Goal: Use online tool/utility

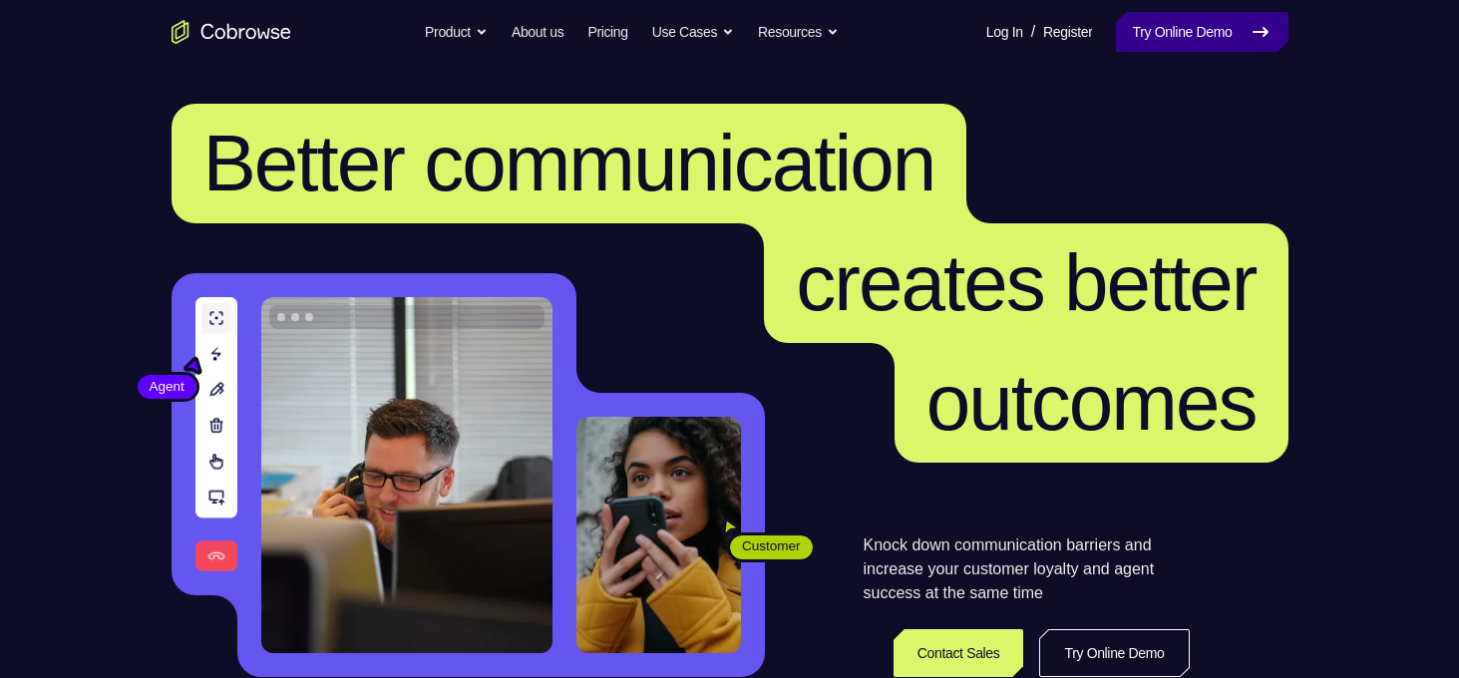
click at [1185, 31] on link "Try Online Demo" at bounding box center [1202, 32] width 172 height 40
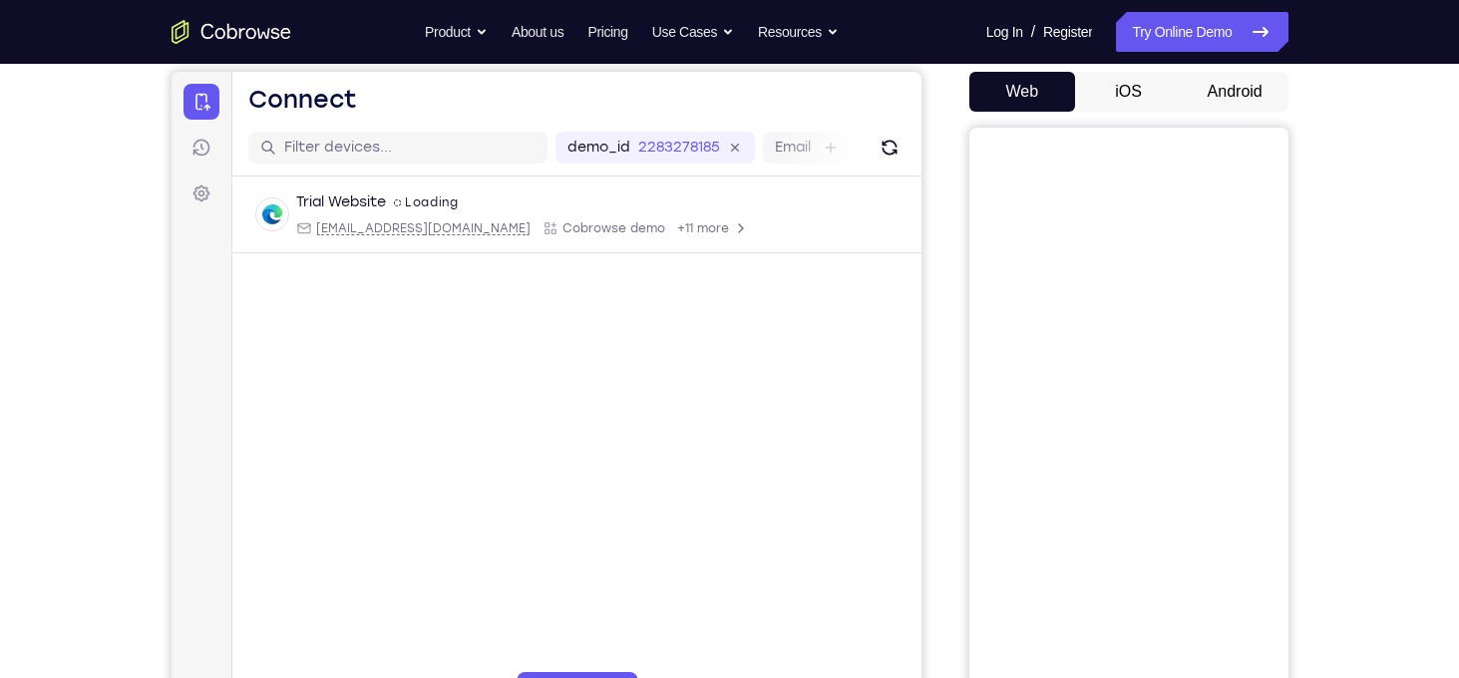
scroll to position [187, 0]
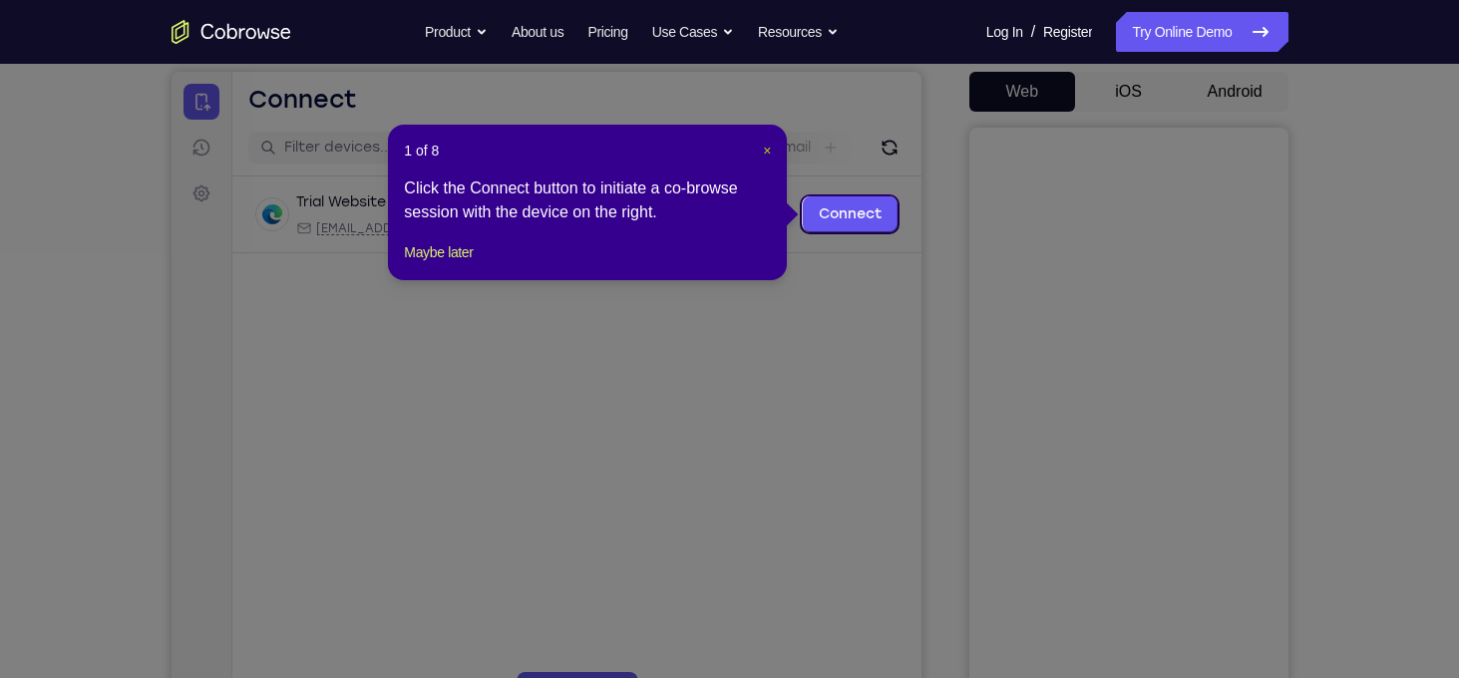
click at [763, 152] on span "×" at bounding box center [767, 151] width 8 height 16
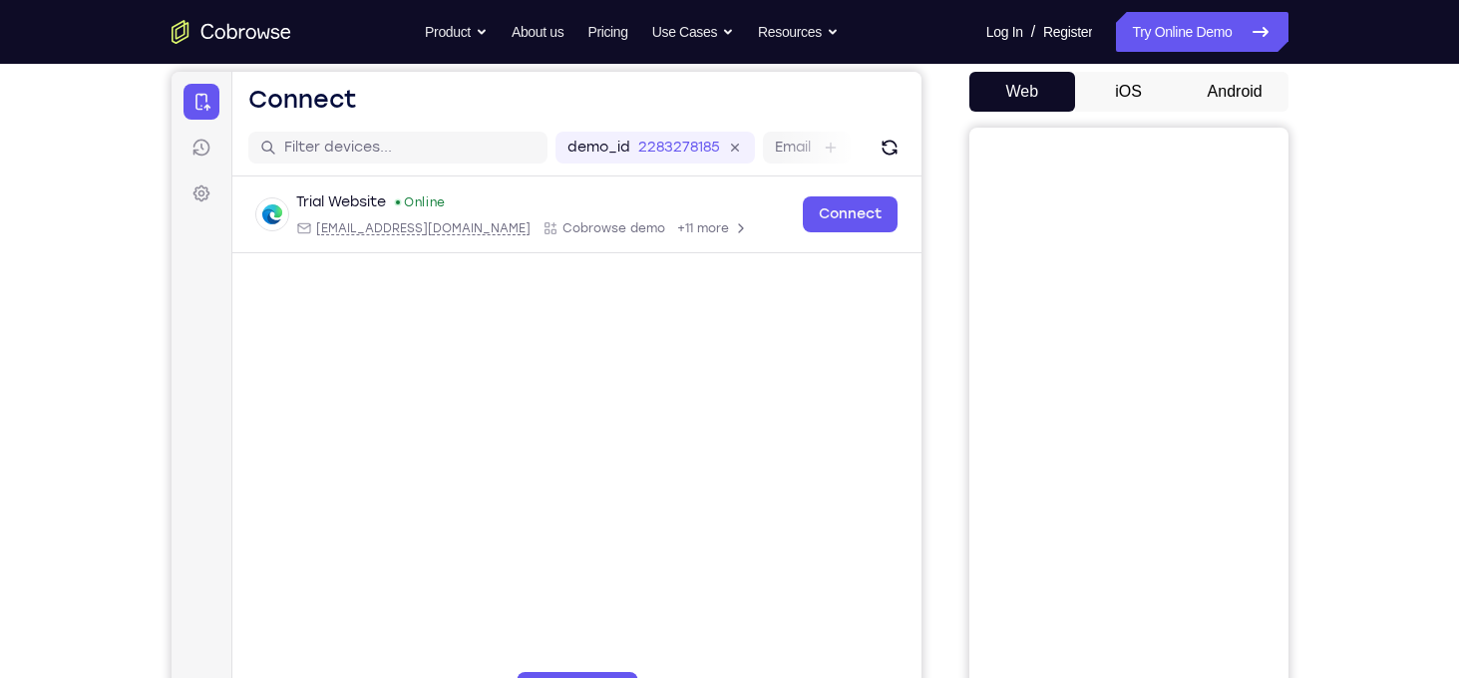
click at [1262, 84] on button "Android" at bounding box center [1235, 92] width 107 height 40
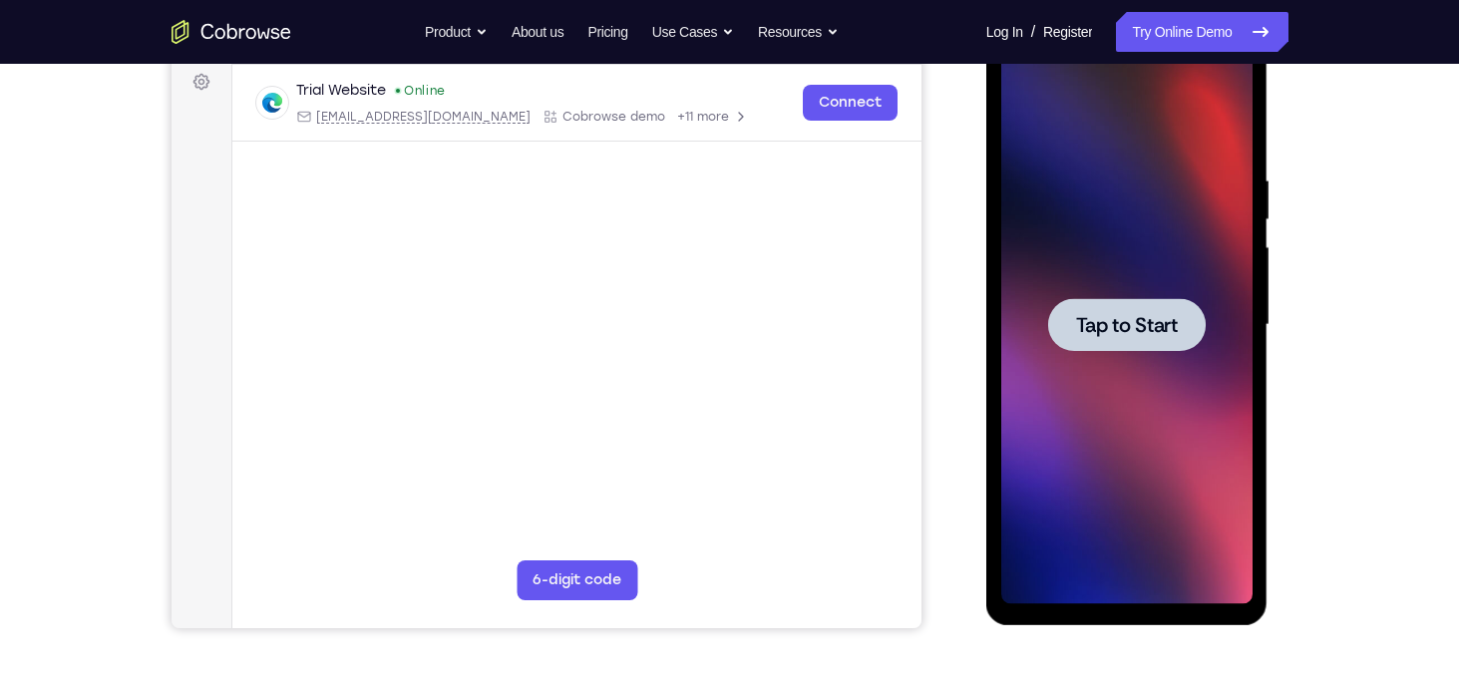
scroll to position [305, 0]
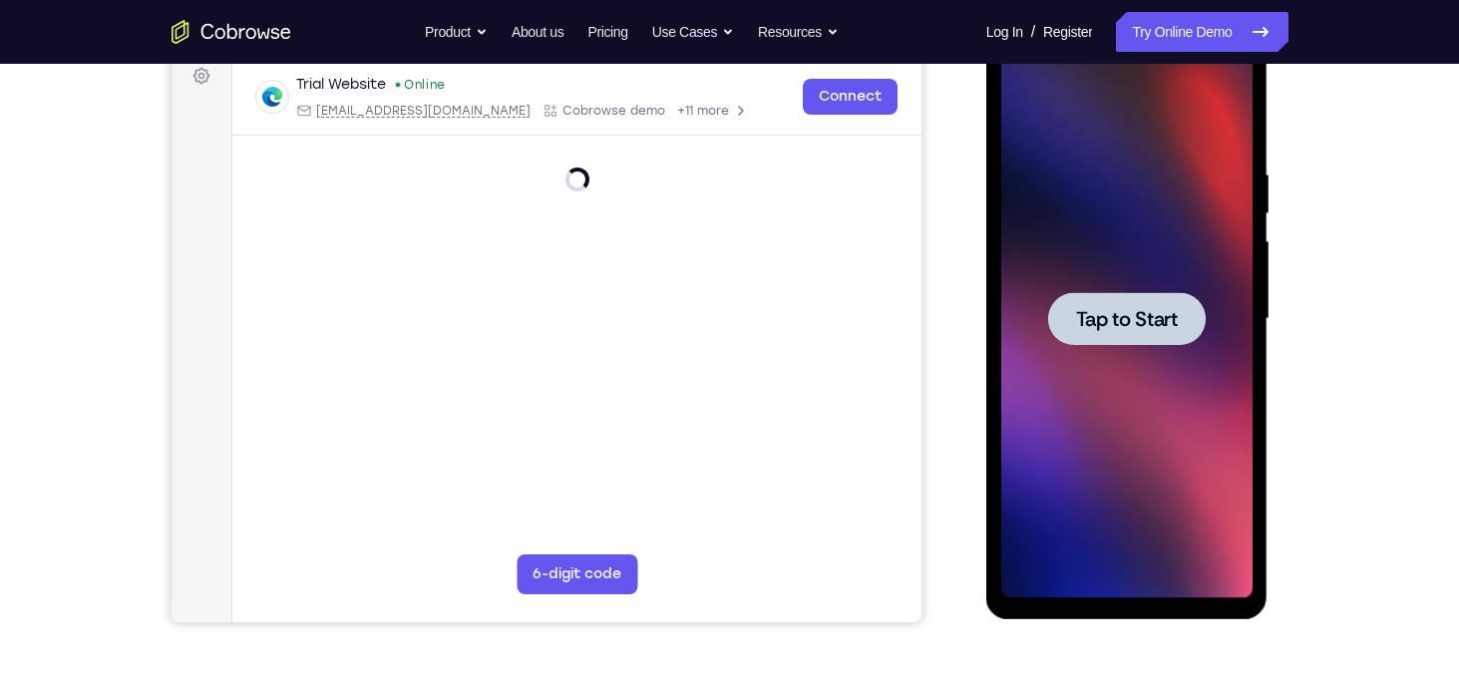
click at [1135, 315] on span "Tap to Start" at bounding box center [1127, 319] width 102 height 20
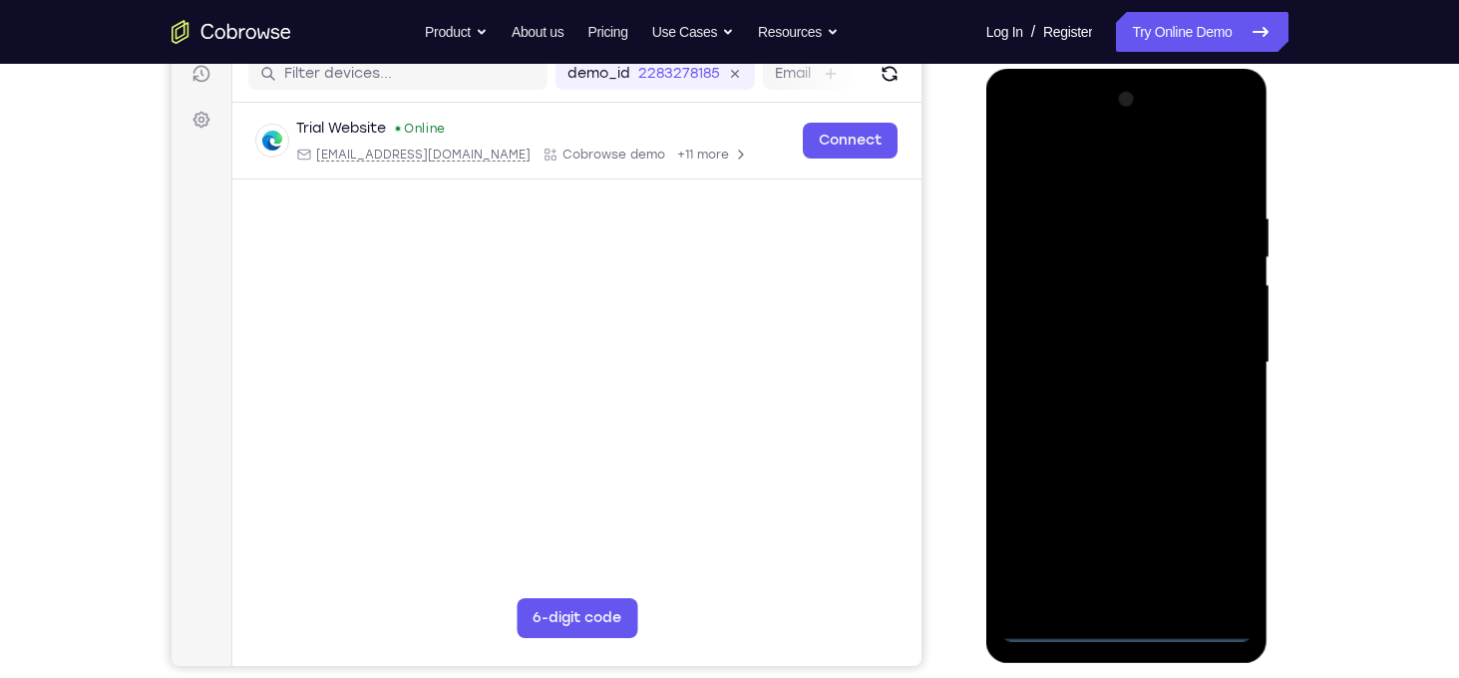
scroll to position [259, 0]
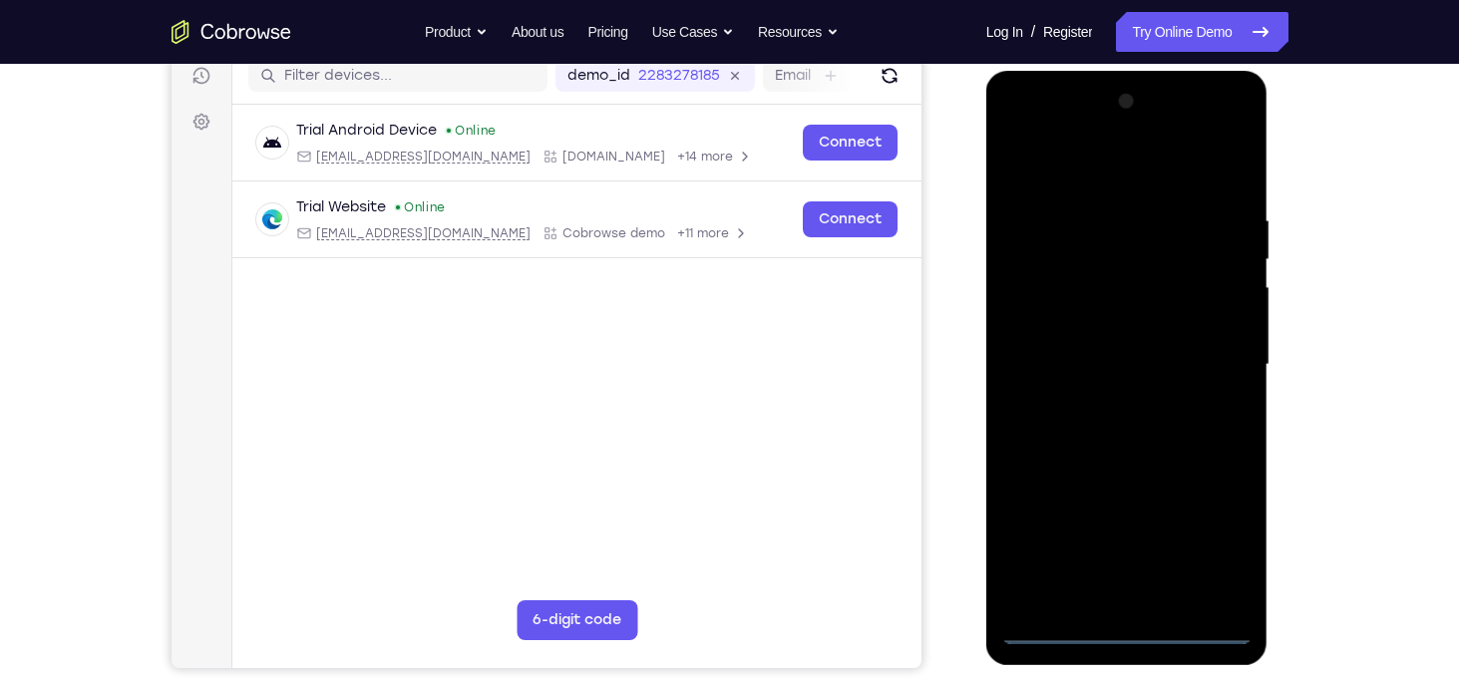
click at [1124, 626] on div at bounding box center [1126, 365] width 251 height 558
click at [1202, 548] on div at bounding box center [1126, 365] width 251 height 558
click at [1018, 139] on div at bounding box center [1126, 365] width 251 height 558
click at [1215, 356] on div at bounding box center [1126, 365] width 251 height 558
click at [1108, 400] on div at bounding box center [1126, 365] width 251 height 558
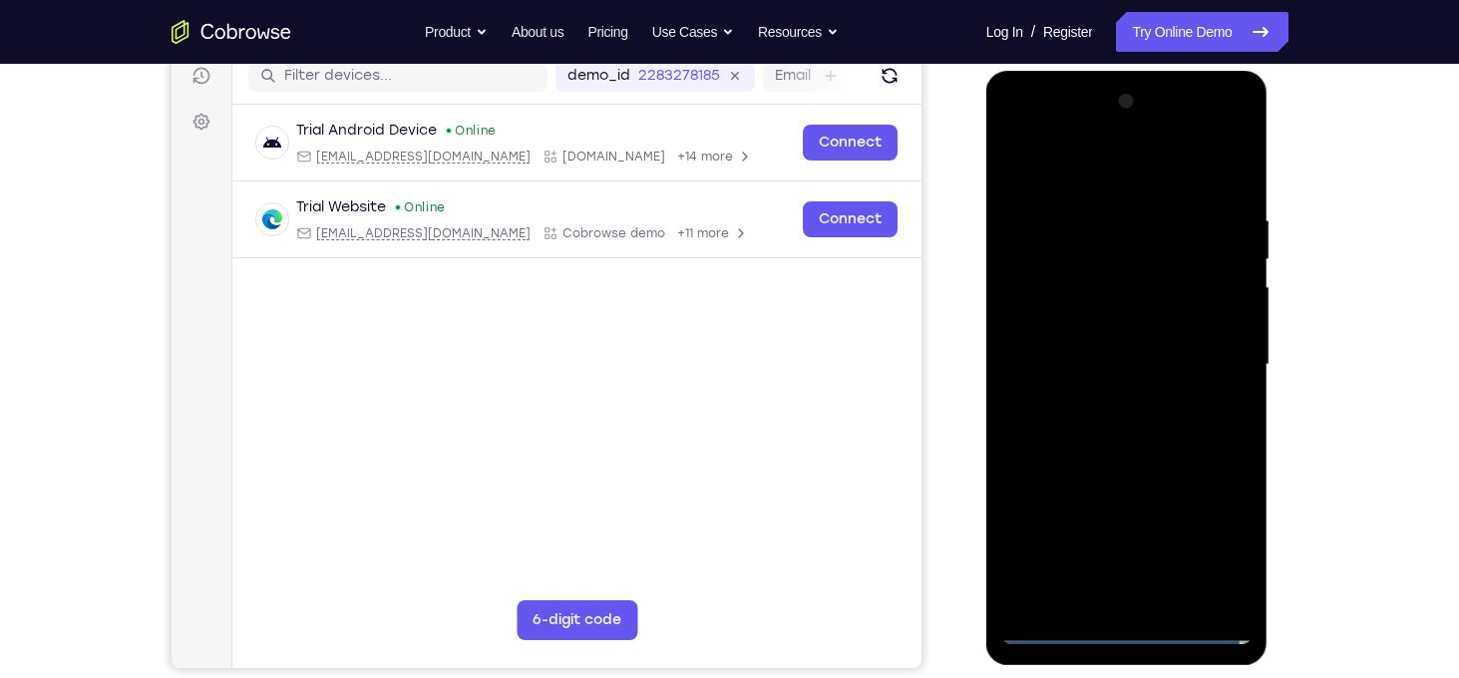
click at [1122, 342] on div at bounding box center [1126, 365] width 251 height 558
click at [1042, 322] on div at bounding box center [1126, 365] width 251 height 558
click at [1082, 365] on div at bounding box center [1126, 365] width 251 height 558
click at [1098, 370] on div at bounding box center [1126, 365] width 251 height 558
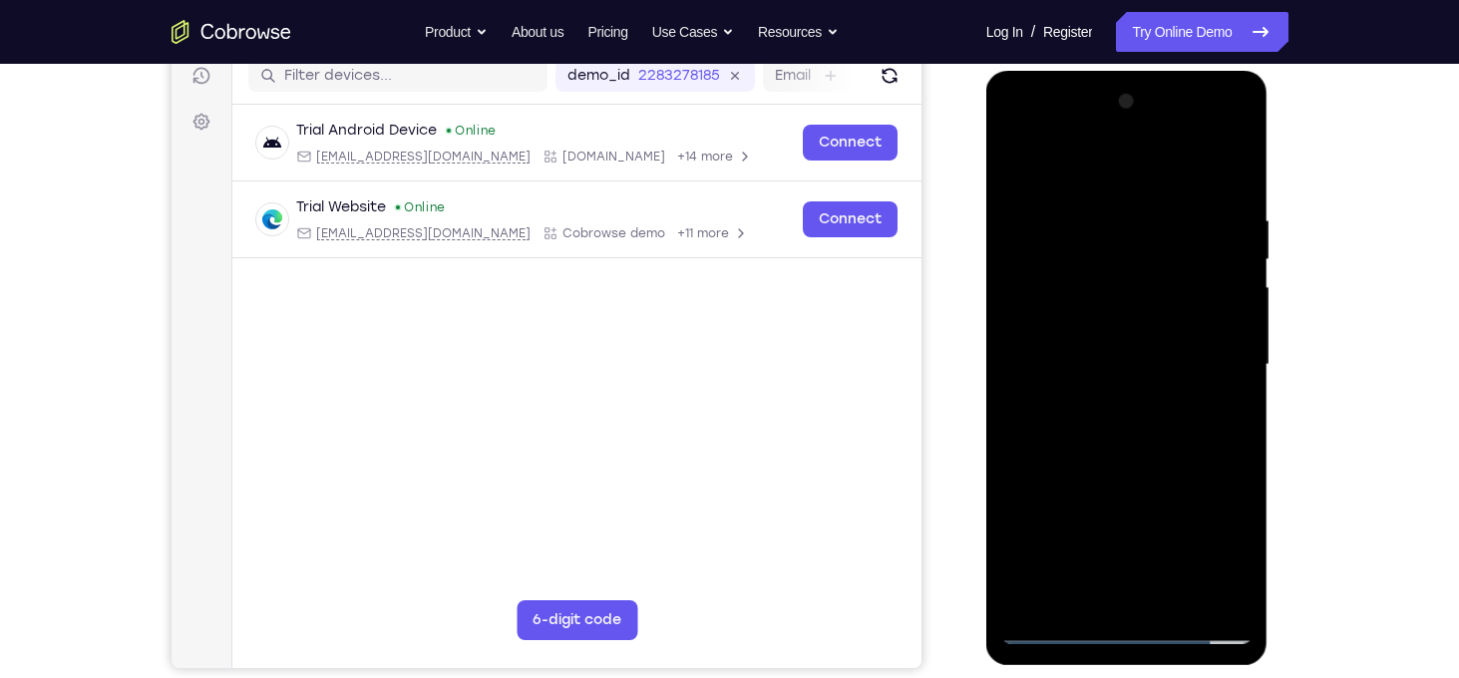
click at [1113, 418] on div at bounding box center [1126, 365] width 251 height 558
drag, startPoint x: 1085, startPoint y: 170, endPoint x: 1306, endPoint y: 151, distance: 222.2
click at [1270, 151] on html "Online web based iOS Simulators and Android Emulators. Run iPhone, iPad, Mobile…" at bounding box center [1128, 370] width 284 height 598
click at [1233, 190] on div at bounding box center [1126, 365] width 251 height 558
click at [1231, 589] on div at bounding box center [1126, 365] width 251 height 558
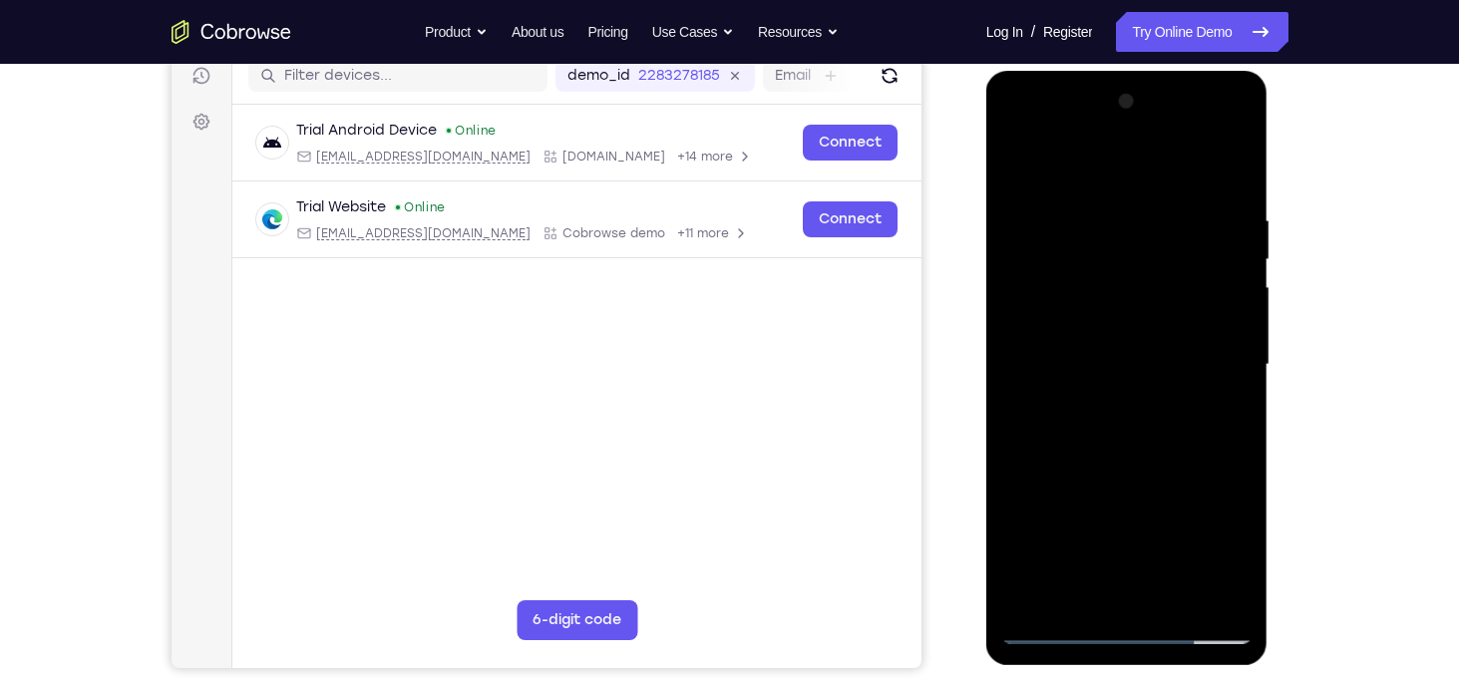
click at [1236, 160] on div at bounding box center [1126, 365] width 251 height 558
click at [1122, 206] on div at bounding box center [1126, 365] width 251 height 558
click at [1058, 203] on div at bounding box center [1126, 365] width 251 height 558
click at [1018, 158] on div at bounding box center [1126, 365] width 251 height 558
click at [1170, 195] on div at bounding box center [1126, 365] width 251 height 558
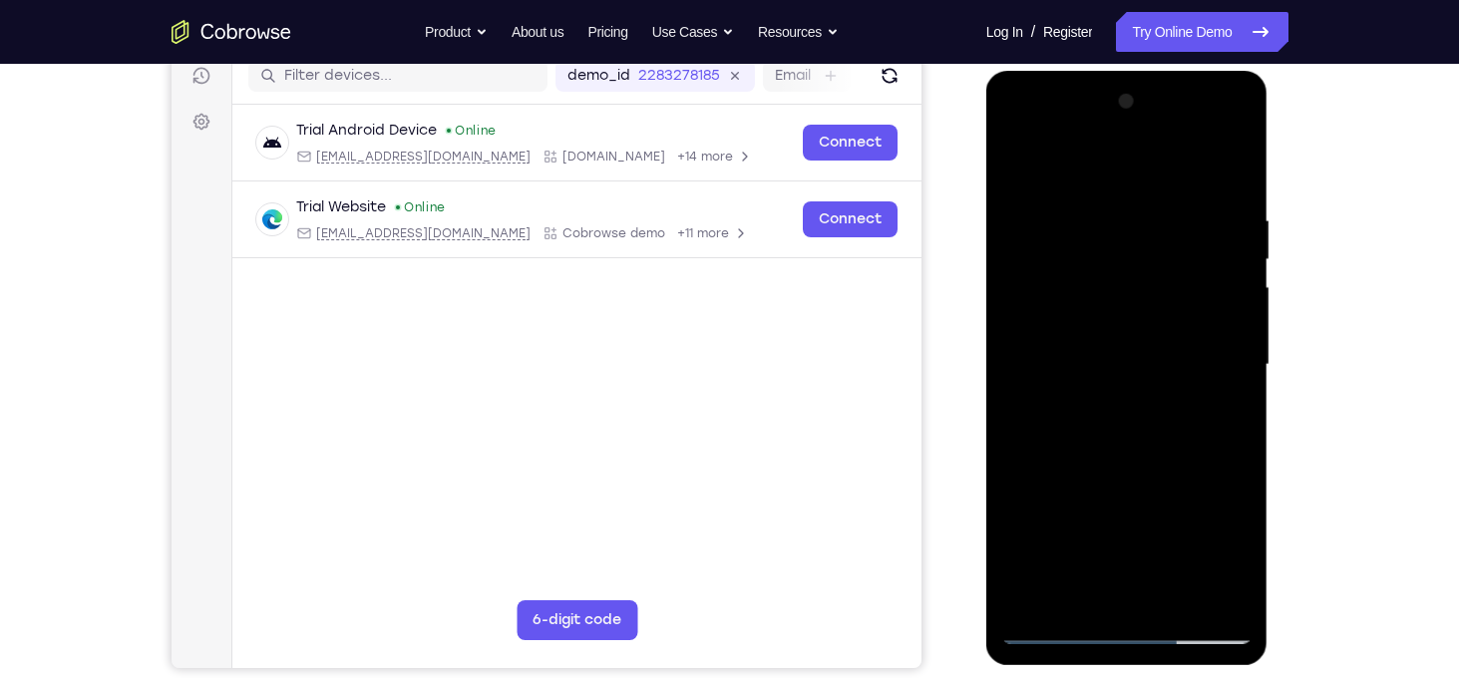
click at [1215, 199] on div at bounding box center [1126, 365] width 251 height 558
click at [1034, 601] on div at bounding box center [1126, 365] width 251 height 558
click at [1179, 597] on div at bounding box center [1126, 365] width 251 height 558
click at [1136, 474] on div at bounding box center [1126, 365] width 251 height 558
click at [1160, 363] on div at bounding box center [1126, 365] width 251 height 558
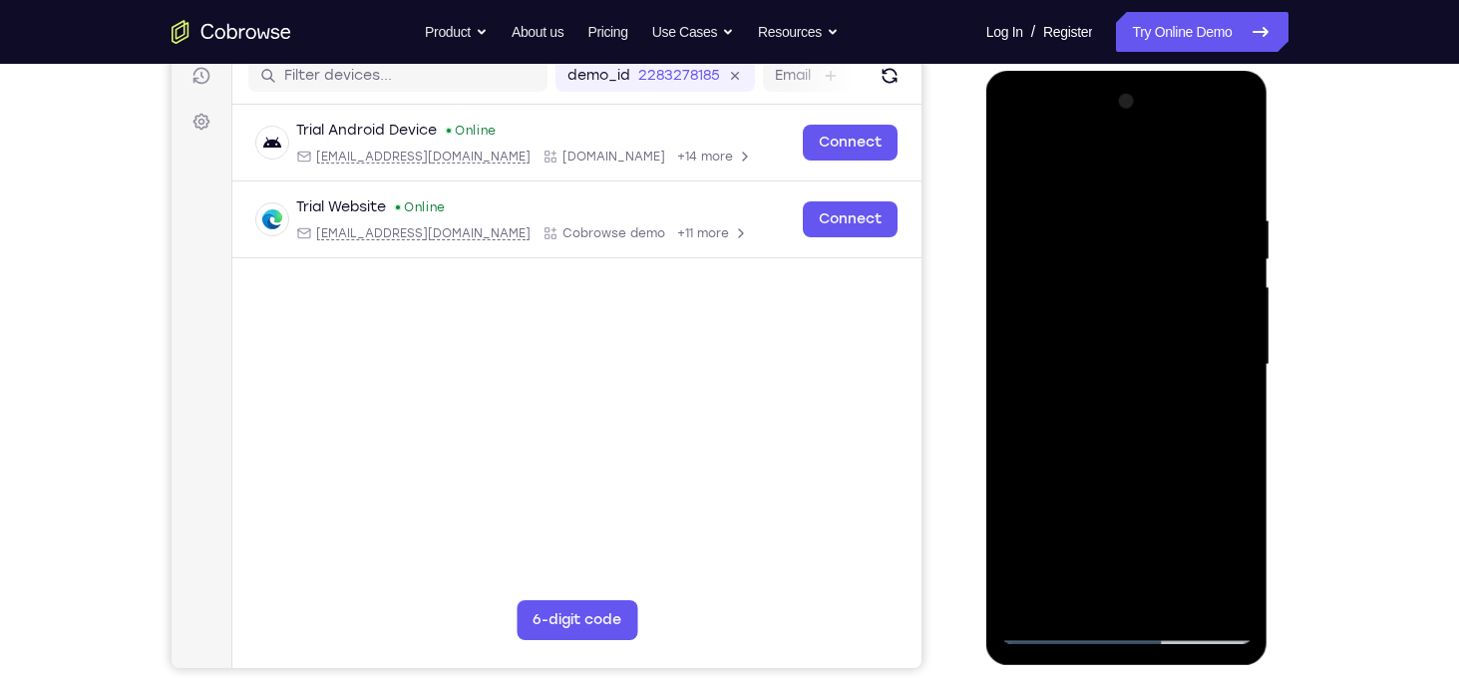
click at [1092, 593] on div at bounding box center [1126, 365] width 251 height 558
click at [1225, 556] on div at bounding box center [1126, 365] width 251 height 558
click at [1217, 416] on div at bounding box center [1126, 365] width 251 height 558
click at [1051, 635] on div at bounding box center [1126, 365] width 251 height 558
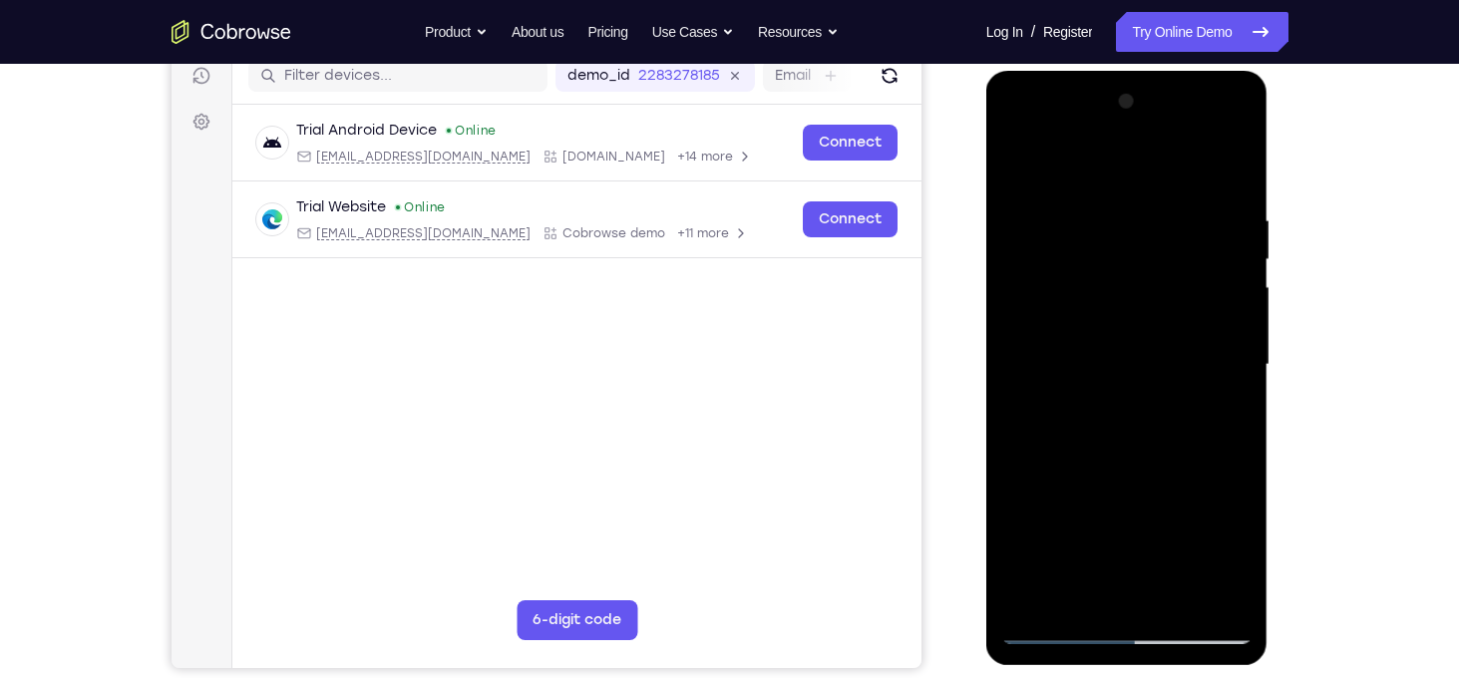
click at [1051, 635] on div at bounding box center [1126, 365] width 251 height 558
click at [1049, 628] on div at bounding box center [1126, 365] width 251 height 558
drag, startPoint x: 1118, startPoint y: 446, endPoint x: 1135, endPoint y: 329, distance: 117.9
click at [1135, 329] on div at bounding box center [1126, 365] width 251 height 558
click at [1236, 343] on div at bounding box center [1126, 365] width 251 height 558
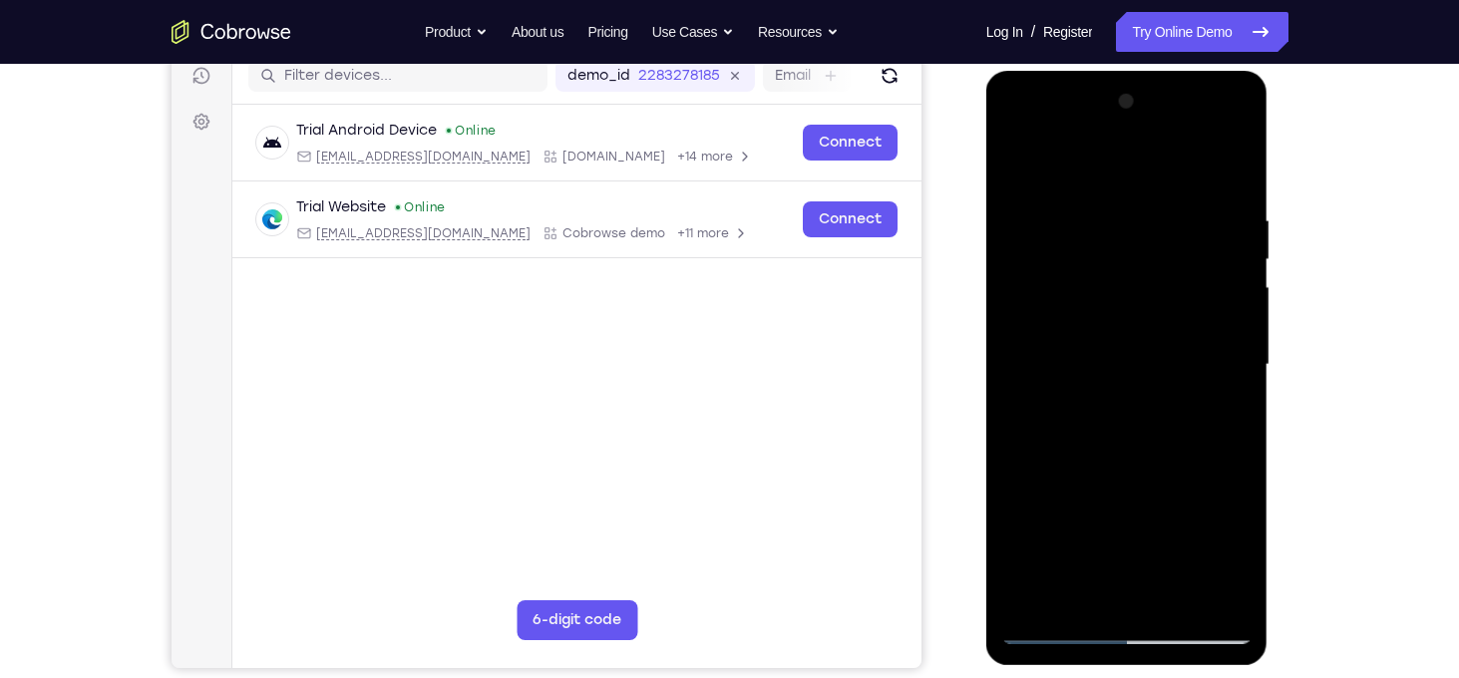
click at [1236, 343] on div at bounding box center [1126, 365] width 251 height 558
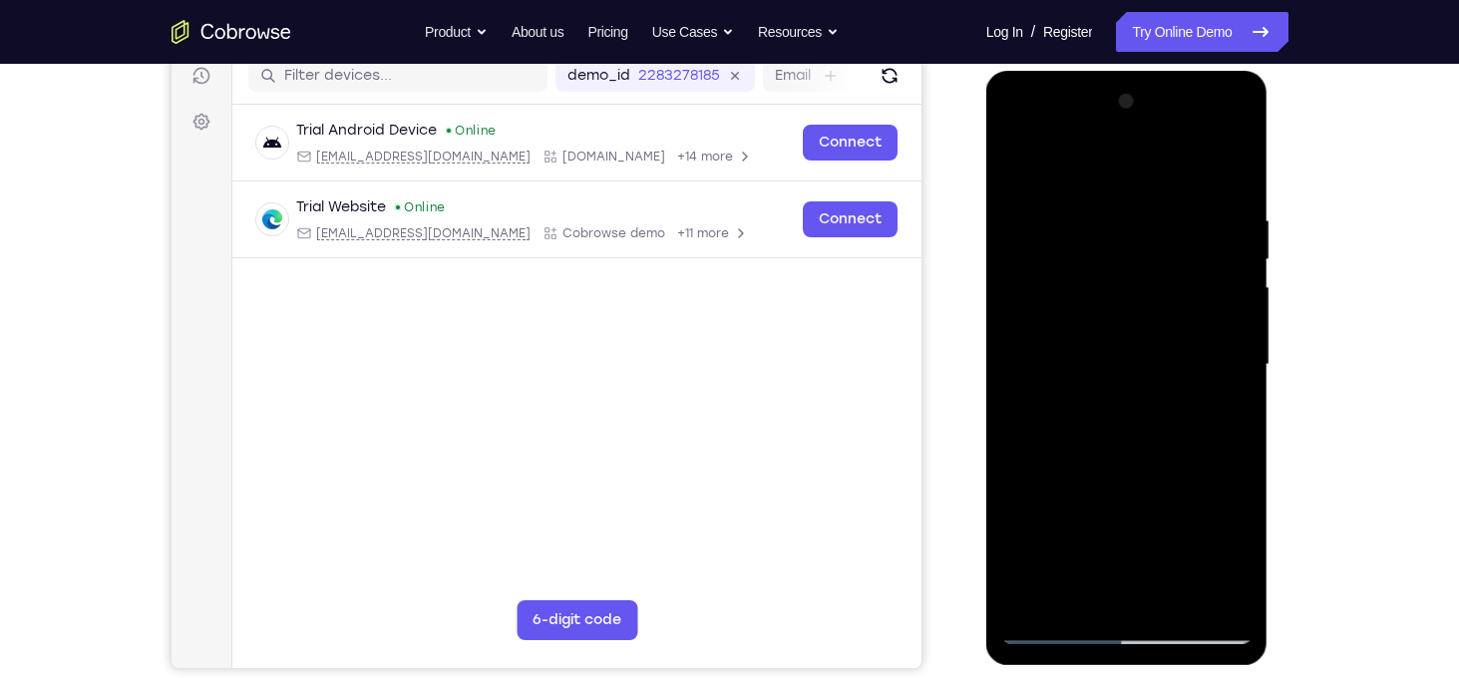
drag, startPoint x: 1146, startPoint y: 470, endPoint x: 1155, endPoint y: 282, distance: 187.7
click at [1155, 282] on div at bounding box center [1126, 365] width 251 height 558
click at [1239, 290] on div at bounding box center [1126, 365] width 251 height 558
click at [1018, 283] on div at bounding box center [1126, 365] width 251 height 558
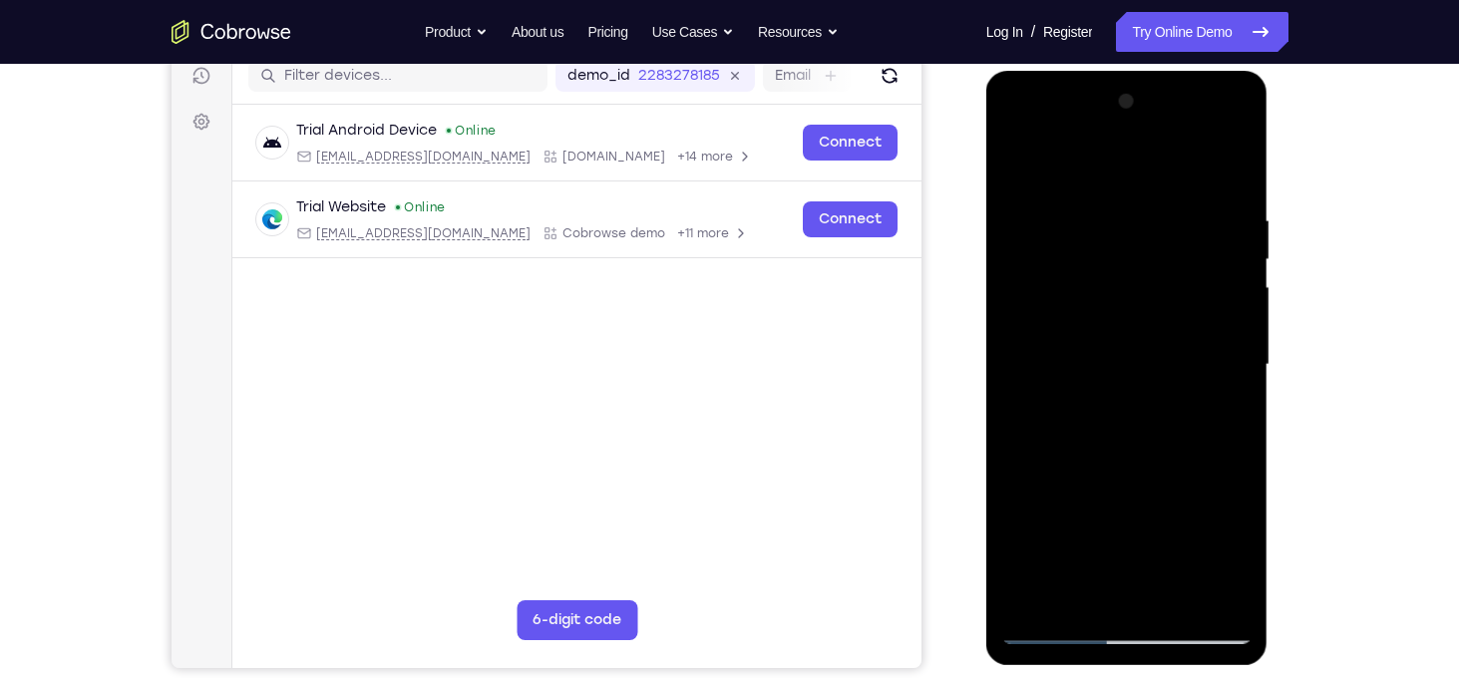
click at [1018, 283] on div at bounding box center [1126, 365] width 251 height 558
click at [1236, 288] on div at bounding box center [1126, 365] width 251 height 558
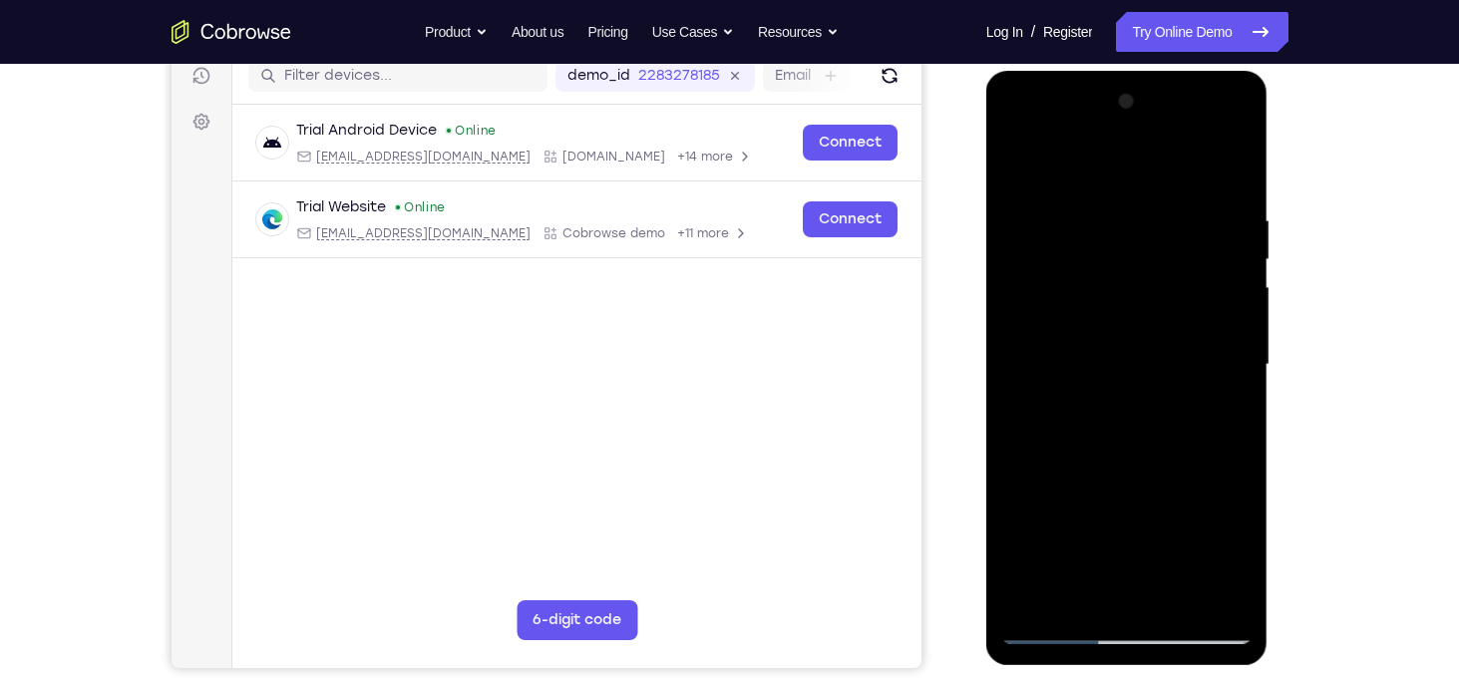
drag, startPoint x: 1177, startPoint y: 497, endPoint x: 1203, endPoint y: 266, distance: 231.8
click at [1203, 266] on div at bounding box center [1126, 365] width 251 height 558
click at [1236, 339] on div at bounding box center [1126, 365] width 251 height 558
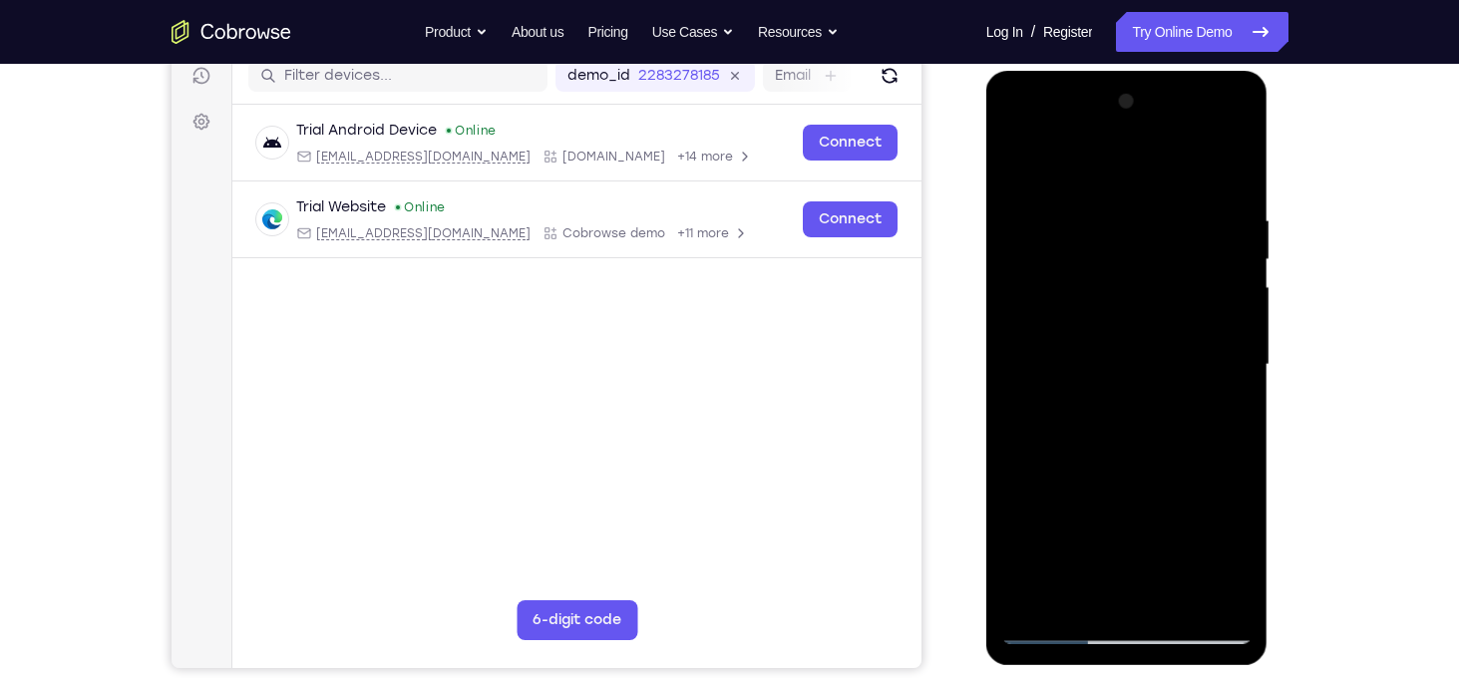
click at [1236, 339] on div at bounding box center [1126, 365] width 251 height 558
click at [1237, 300] on div at bounding box center [1126, 365] width 251 height 558
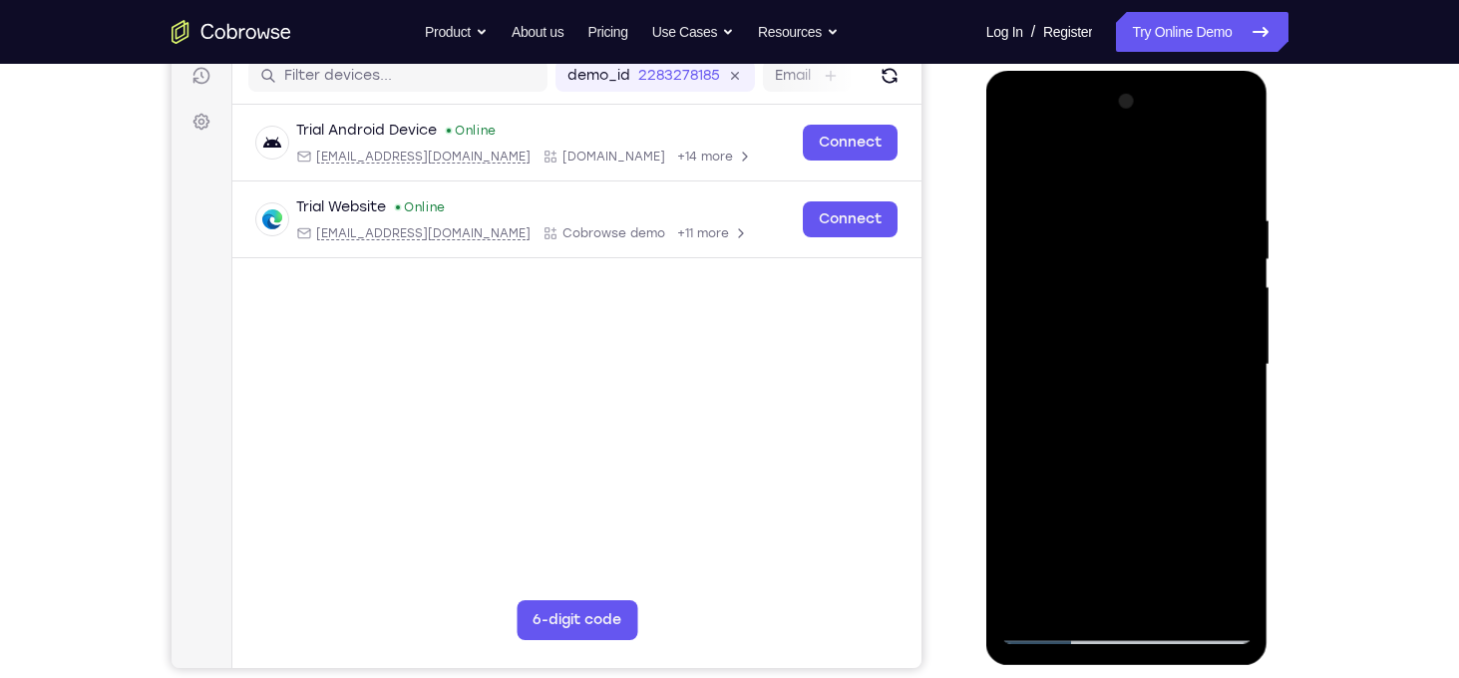
click at [1241, 377] on div at bounding box center [1126, 365] width 251 height 558
click at [1237, 334] on div at bounding box center [1126, 365] width 251 height 558
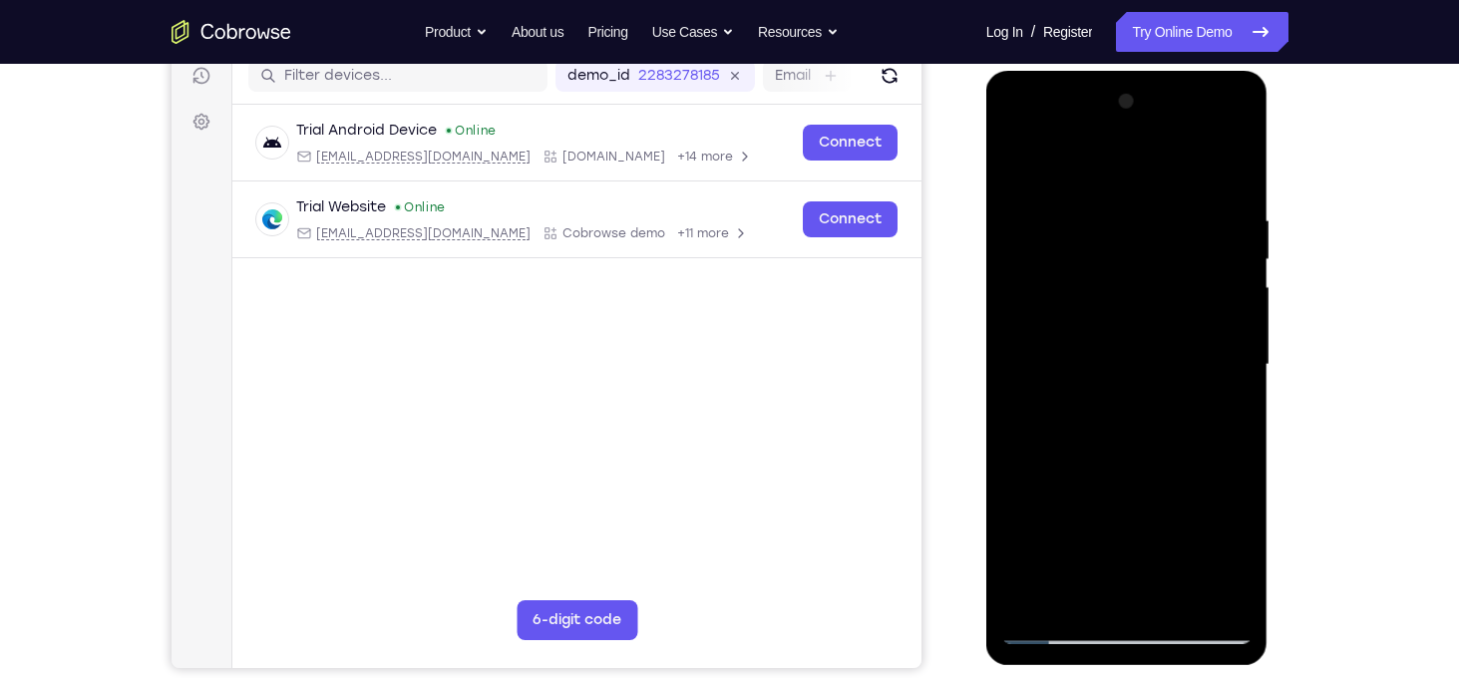
click at [1237, 334] on div at bounding box center [1126, 365] width 251 height 558
click at [1239, 406] on div at bounding box center [1126, 365] width 251 height 558
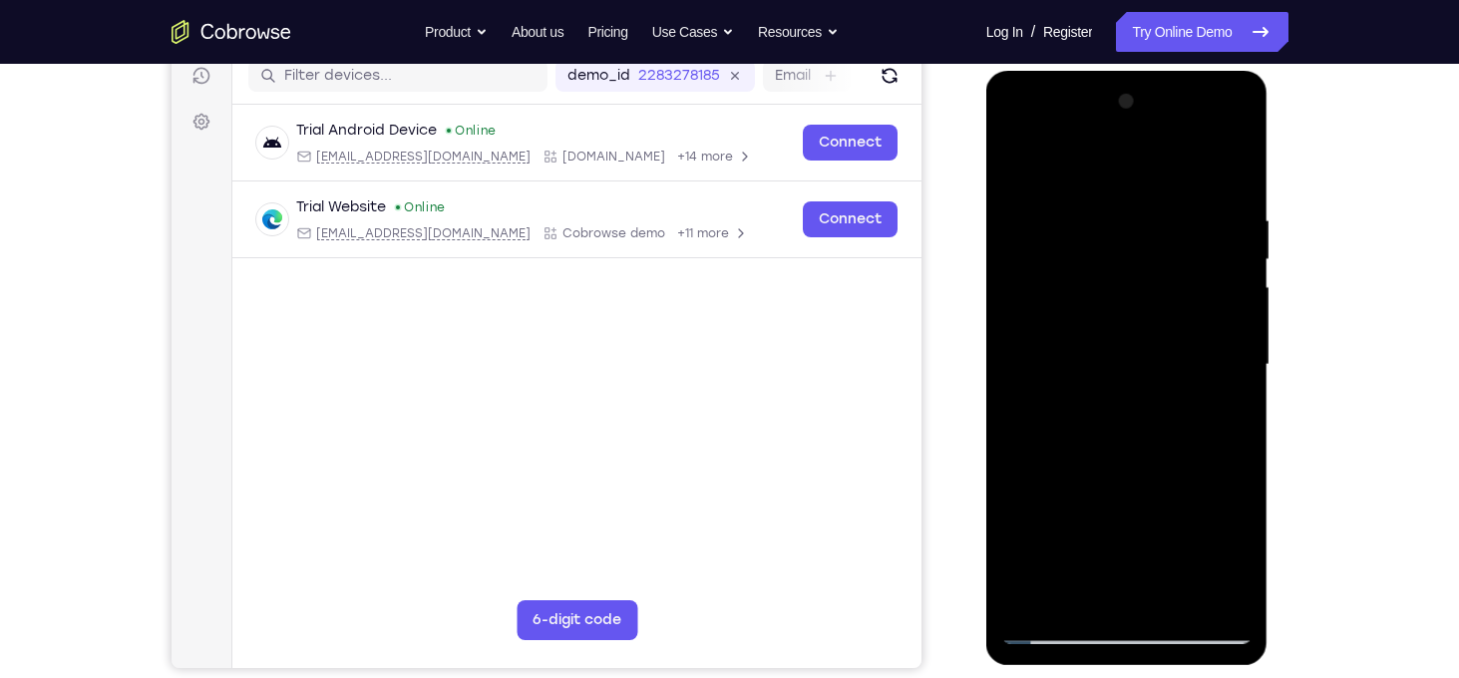
click at [1239, 406] on div at bounding box center [1126, 365] width 251 height 558
click at [1231, 378] on div at bounding box center [1126, 365] width 251 height 558
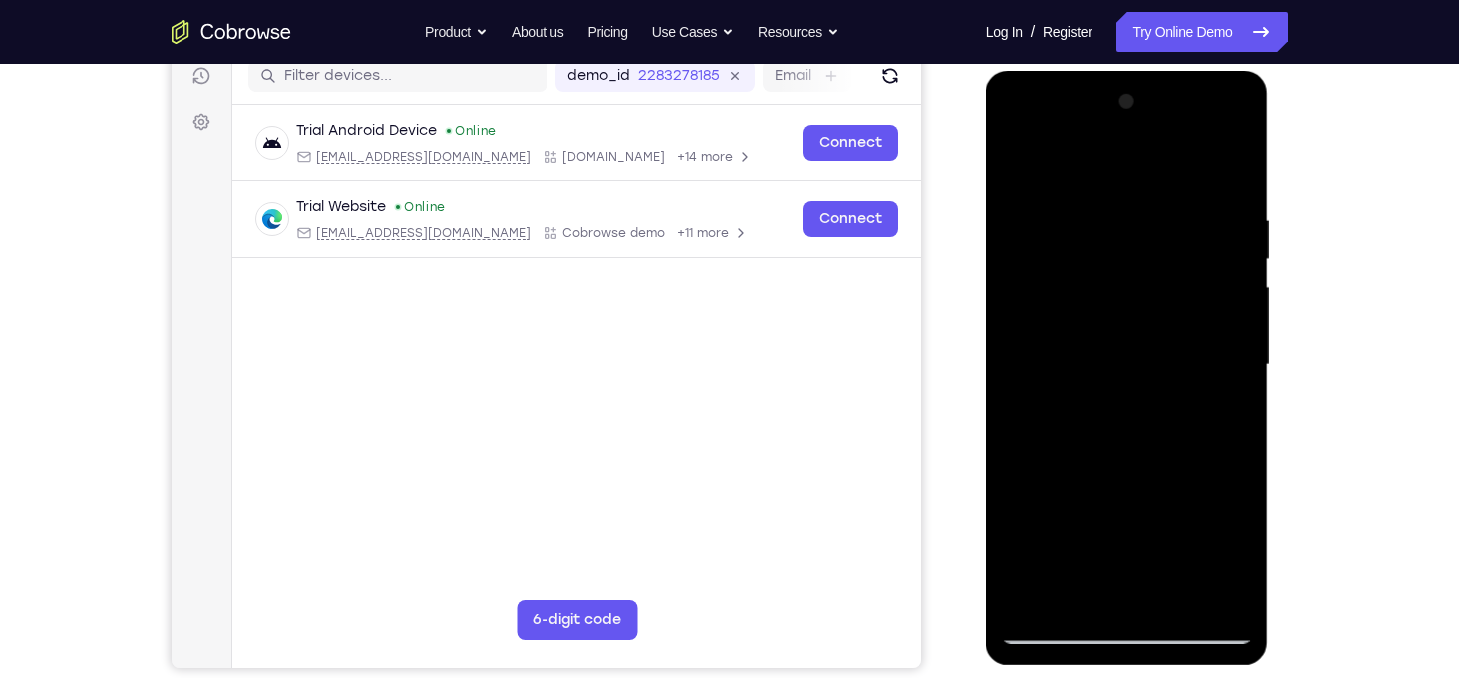
click at [1231, 378] on div at bounding box center [1126, 365] width 251 height 558
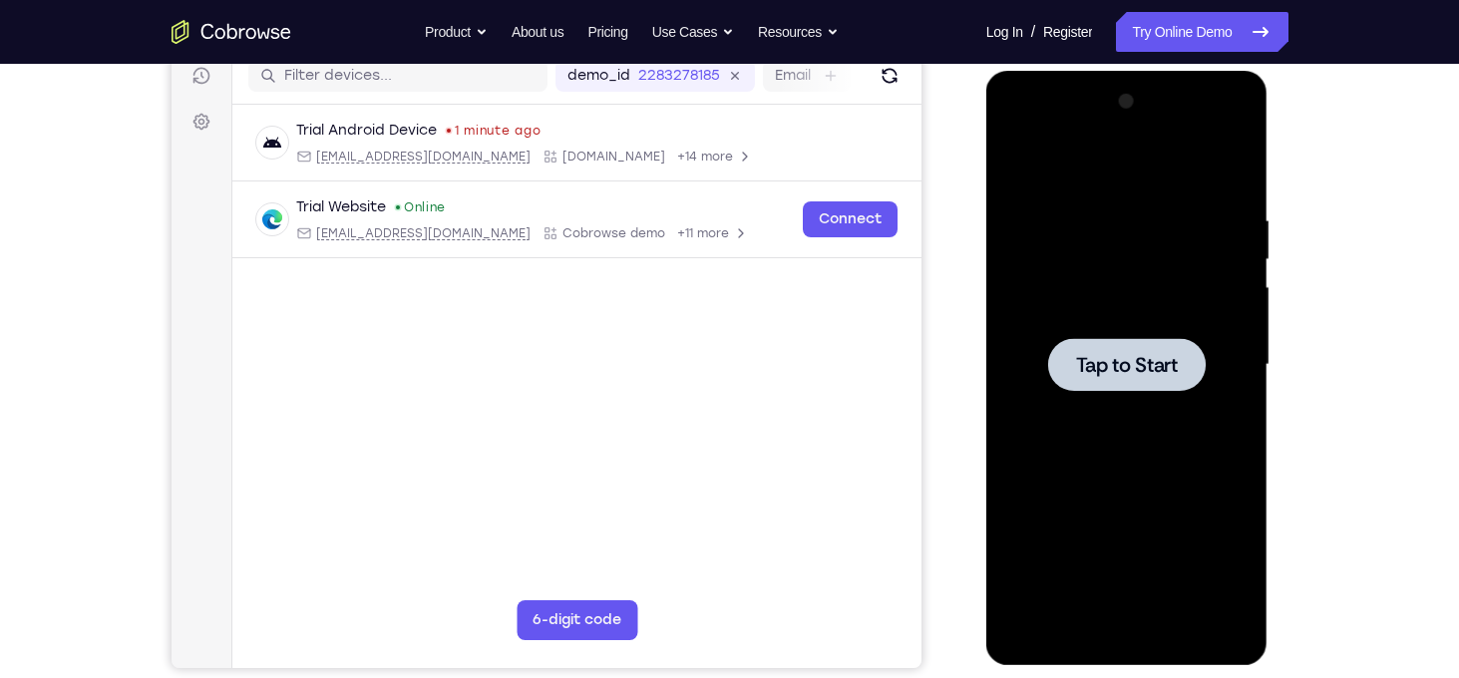
click at [1158, 355] on span "Tap to Start" at bounding box center [1127, 365] width 102 height 20
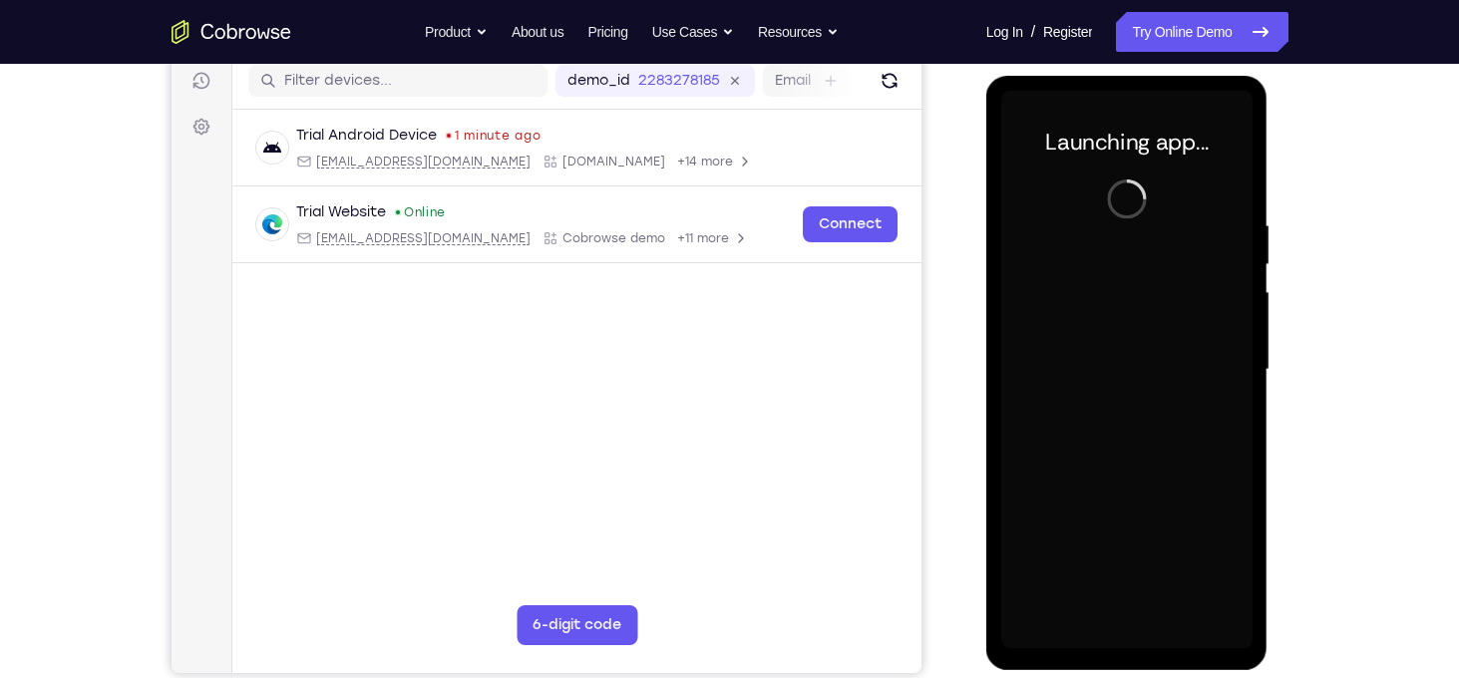
scroll to position [255, 0]
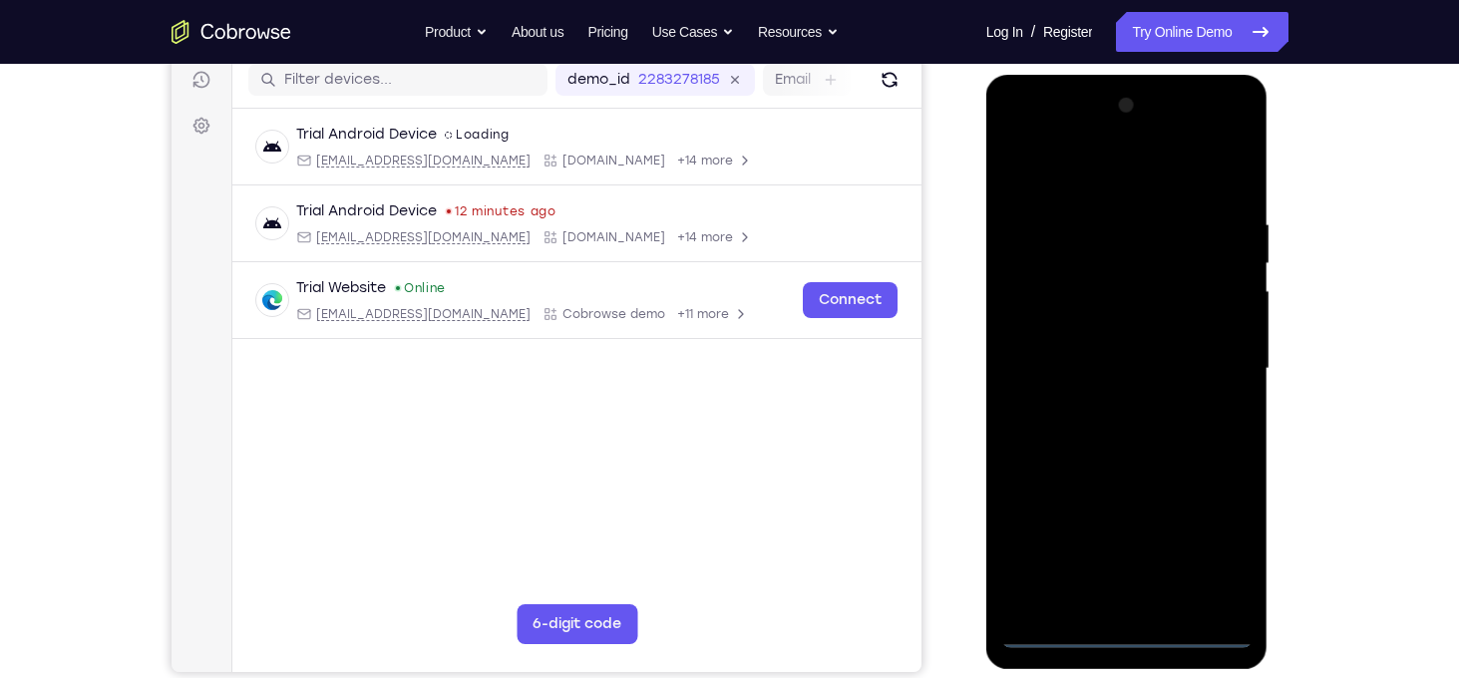
click at [1123, 639] on div at bounding box center [1126, 369] width 251 height 558
click at [1214, 548] on div at bounding box center [1126, 369] width 251 height 558
click at [1021, 137] on div at bounding box center [1126, 369] width 251 height 558
click at [1218, 360] on div at bounding box center [1126, 369] width 251 height 558
click at [1110, 408] on div at bounding box center [1126, 369] width 251 height 558
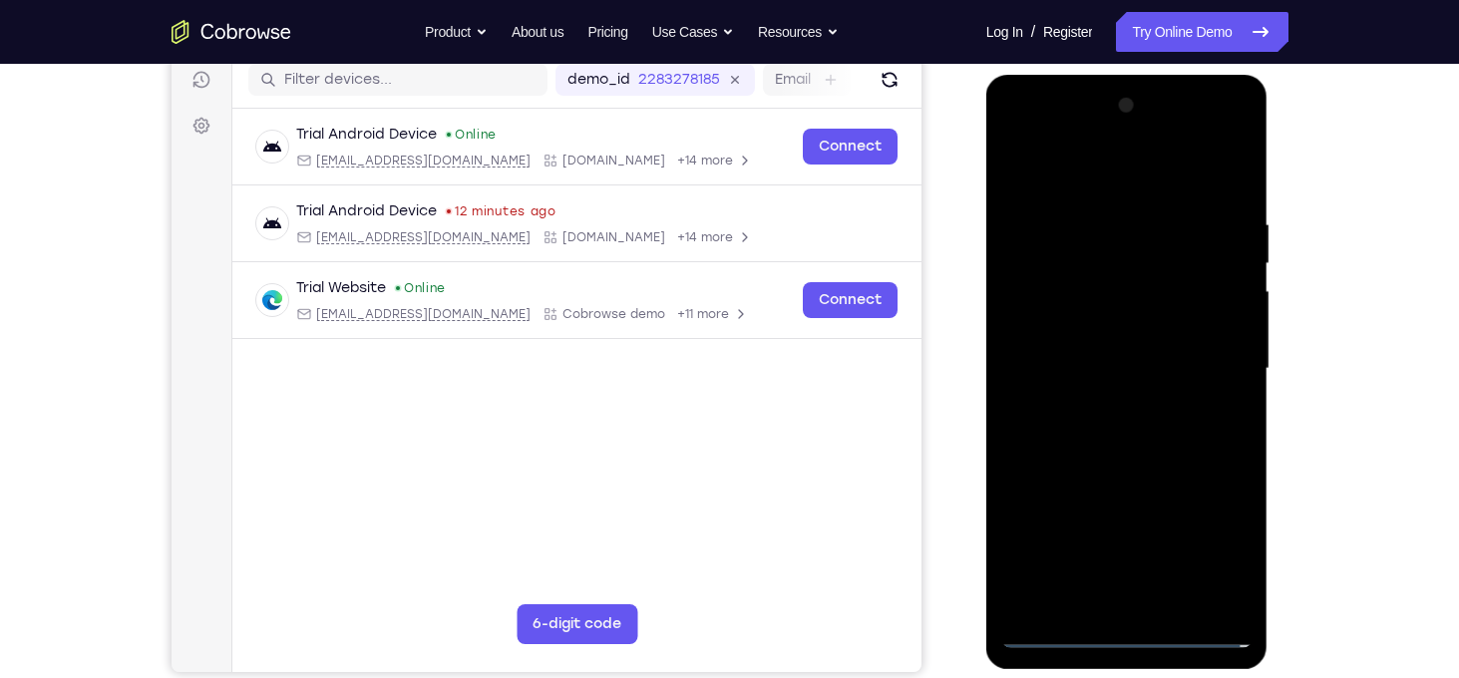
click at [1116, 342] on div at bounding box center [1126, 369] width 251 height 558
click at [1055, 332] on div at bounding box center [1126, 369] width 251 height 558
click at [1108, 364] on div at bounding box center [1126, 369] width 251 height 558
click at [1124, 446] on div at bounding box center [1126, 369] width 251 height 558
click at [1125, 433] on div at bounding box center [1126, 369] width 251 height 558
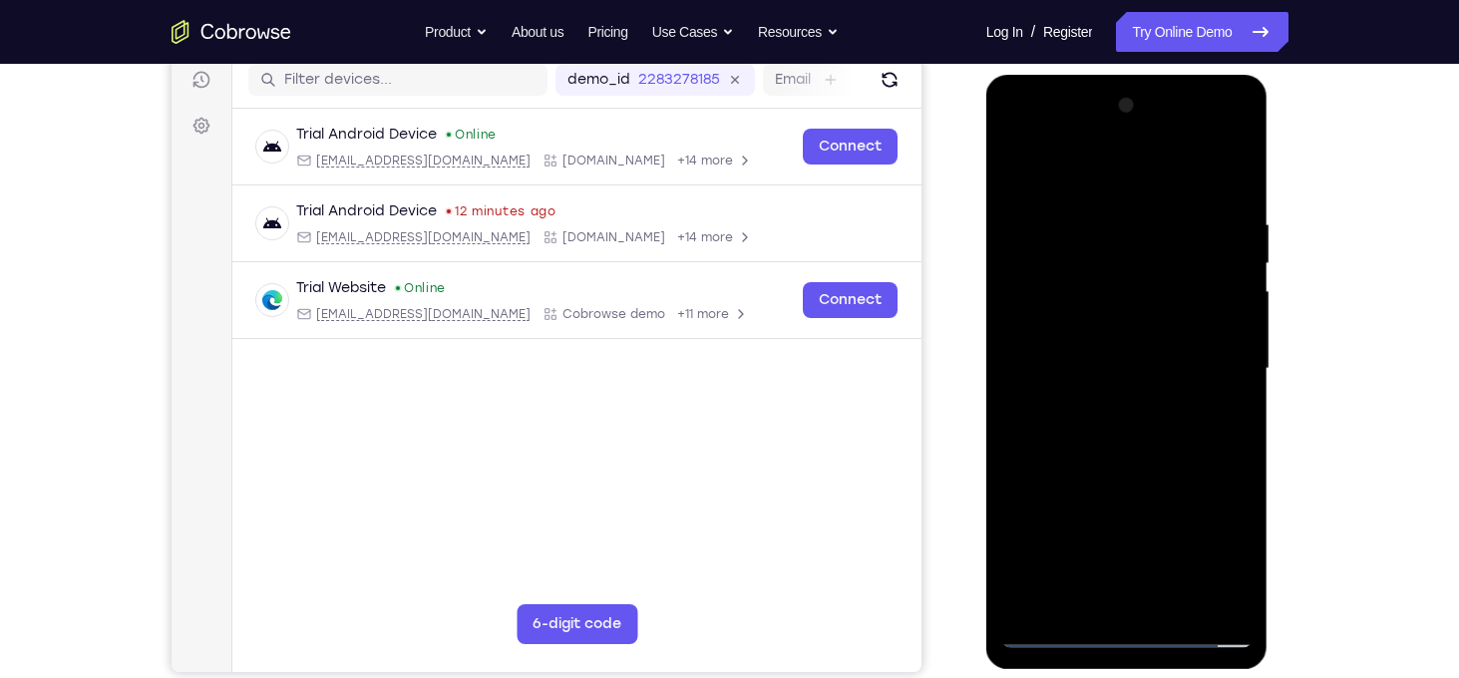
drag, startPoint x: 1064, startPoint y: 182, endPoint x: 1300, endPoint y: 180, distance: 236.3
click at [1270, 180] on html "Online web based iOS Simulators and Android Emulators. Run iPhone, iPad, Mobile…" at bounding box center [1128, 374] width 284 height 598
click at [1237, 193] on div at bounding box center [1126, 369] width 251 height 558
click at [1238, 172] on div at bounding box center [1126, 369] width 251 height 558
click at [1046, 222] on div at bounding box center [1126, 369] width 251 height 558
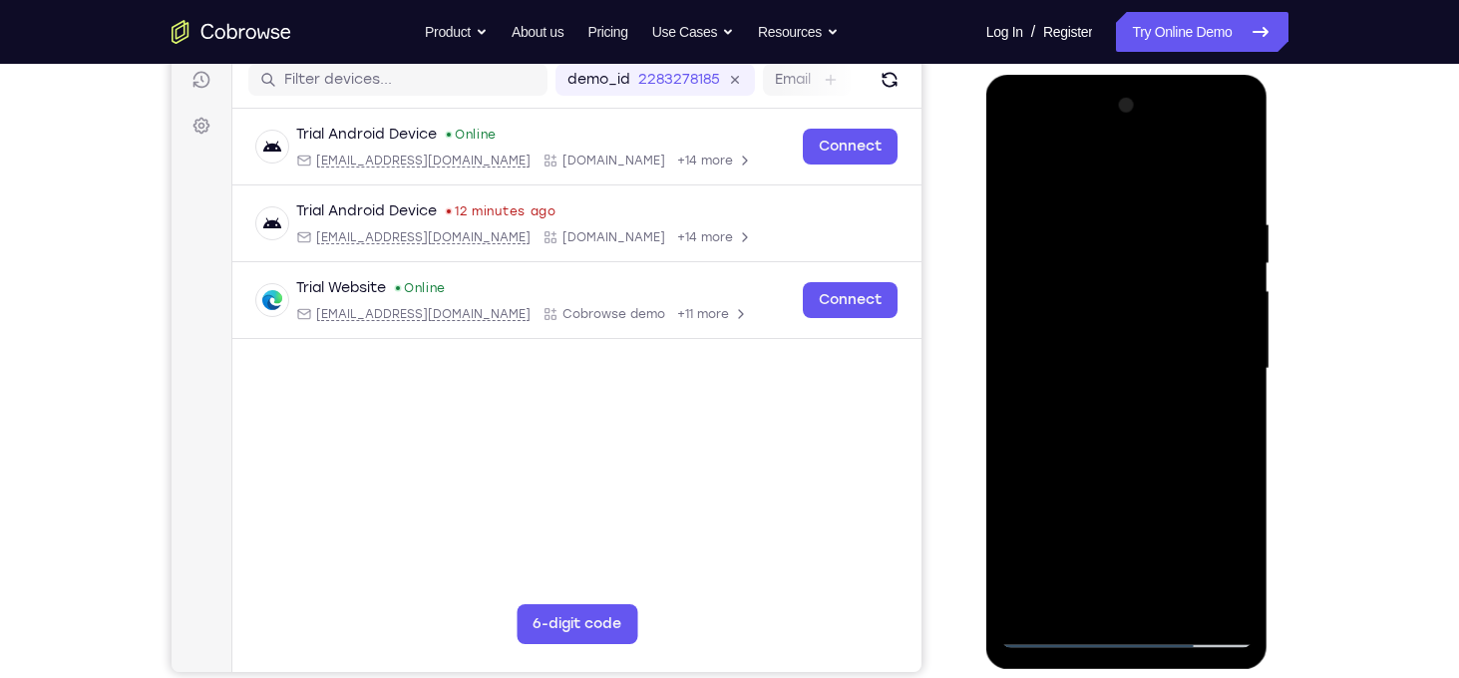
click at [1030, 607] on div at bounding box center [1126, 369] width 251 height 558
click at [1233, 417] on div at bounding box center [1126, 369] width 251 height 558
click at [1014, 419] on div at bounding box center [1126, 369] width 251 height 558
click at [1178, 601] on div at bounding box center [1126, 369] width 251 height 558
click at [1126, 475] on div at bounding box center [1126, 369] width 251 height 558
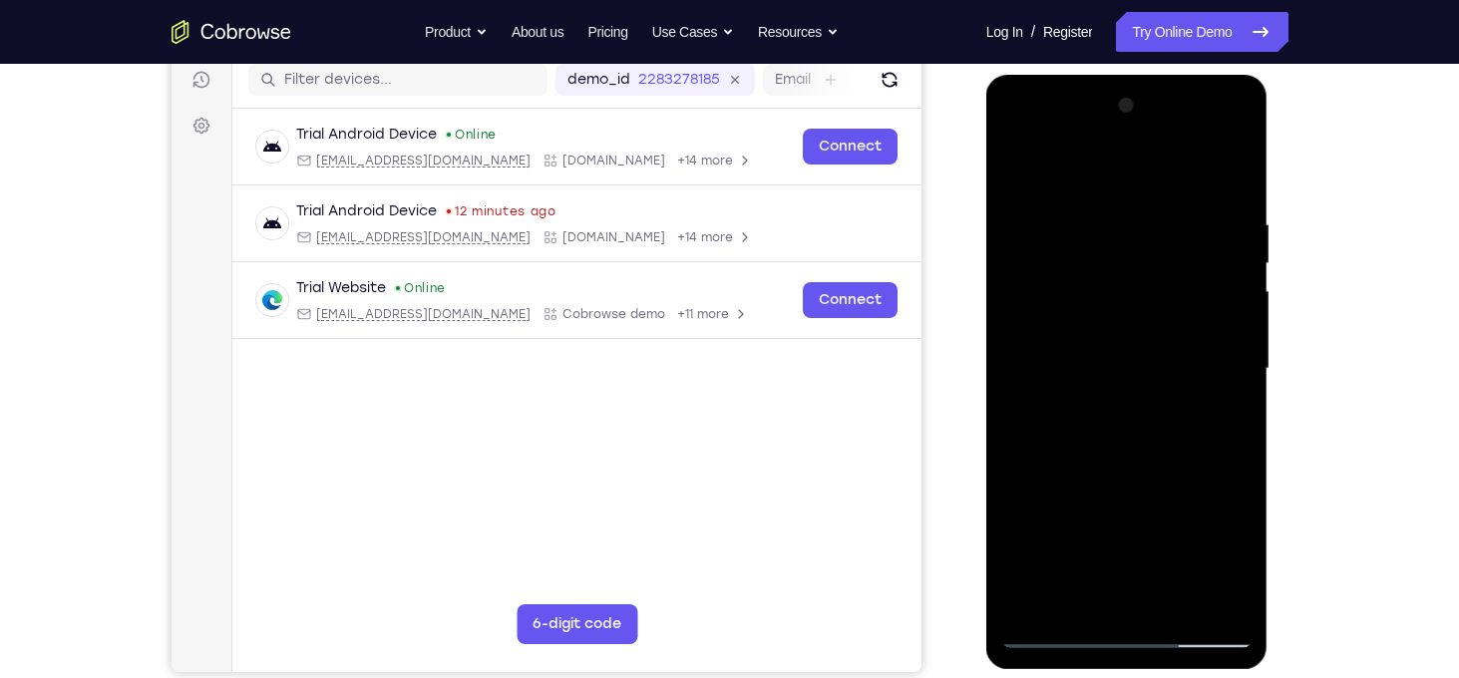
click at [1094, 188] on div at bounding box center [1126, 369] width 251 height 558
click at [1098, 258] on div at bounding box center [1126, 369] width 251 height 558
click at [1077, 592] on div at bounding box center [1126, 369] width 251 height 558
click at [1215, 419] on div at bounding box center [1126, 369] width 251 height 558
click at [1043, 630] on div at bounding box center [1126, 369] width 251 height 558
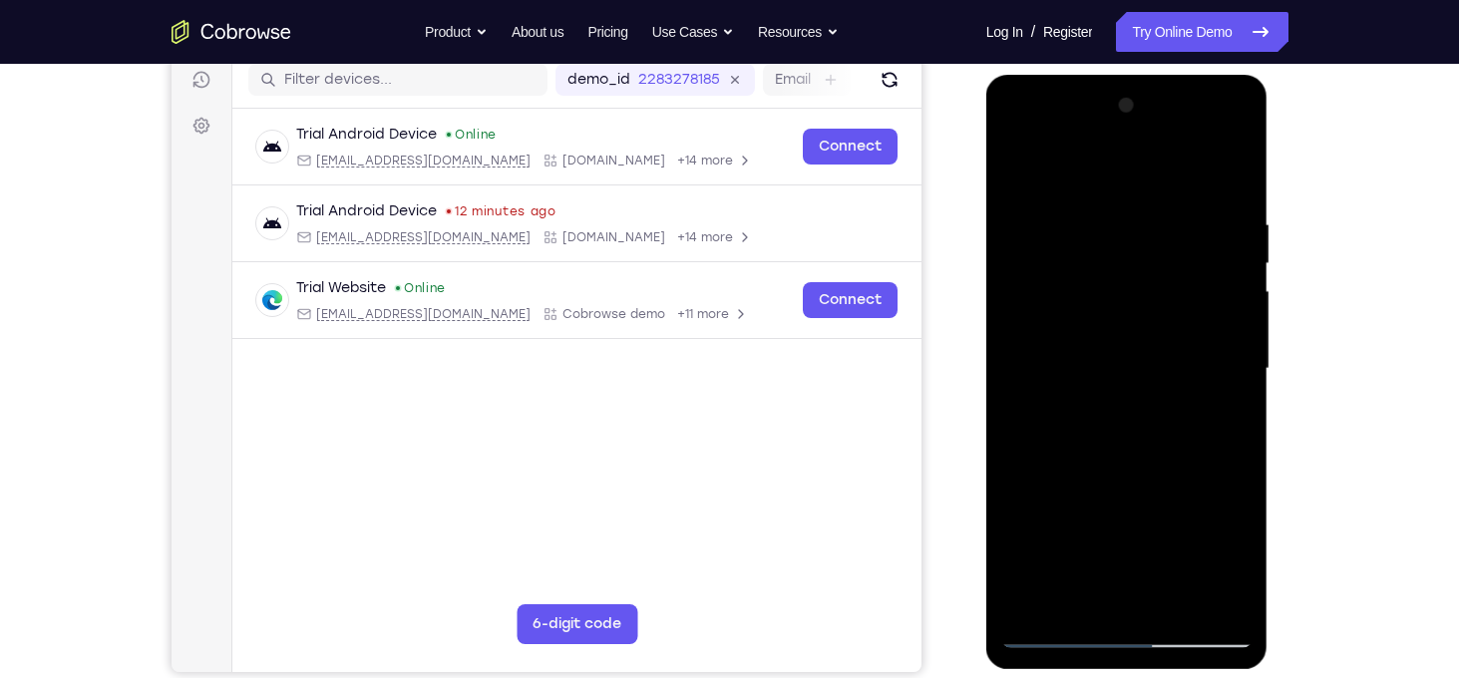
click at [1043, 630] on div at bounding box center [1126, 369] width 251 height 558
drag, startPoint x: 1100, startPoint y: 466, endPoint x: 1120, endPoint y: 207, distance: 259.0
click at [1120, 207] on div at bounding box center [1126, 369] width 251 height 558
drag, startPoint x: 1100, startPoint y: 362, endPoint x: 1101, endPoint y: 208, distance: 153.6
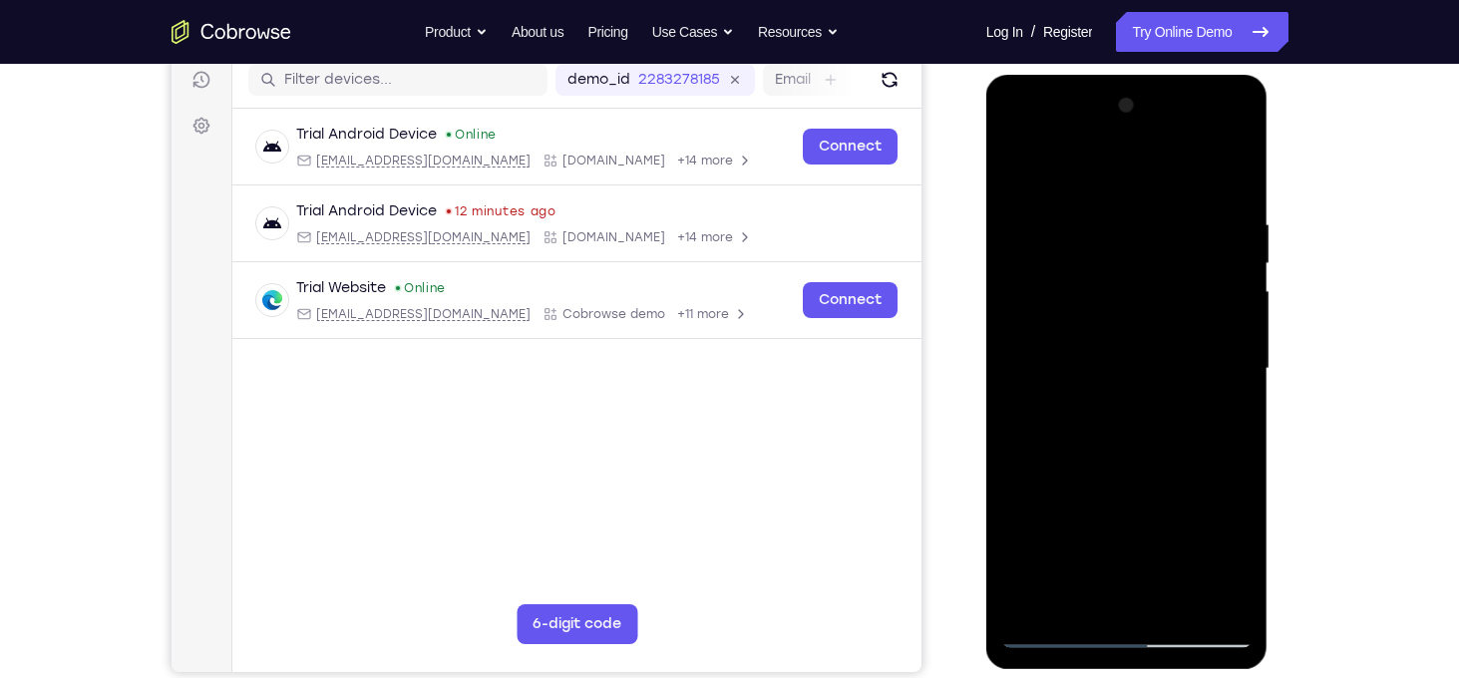
click at [1101, 208] on div at bounding box center [1126, 369] width 251 height 558
drag, startPoint x: 1119, startPoint y: 362, endPoint x: 1138, endPoint y: 30, distance: 332.6
click at [1138, 75] on html "Online web based iOS Simulators and Android Emulators. Run iPhone, iPad, Mobile…" at bounding box center [1128, 374] width 284 height 598
drag, startPoint x: 1127, startPoint y: 414, endPoint x: 1157, endPoint y: 195, distance: 220.4
click at [1157, 195] on div at bounding box center [1126, 369] width 251 height 558
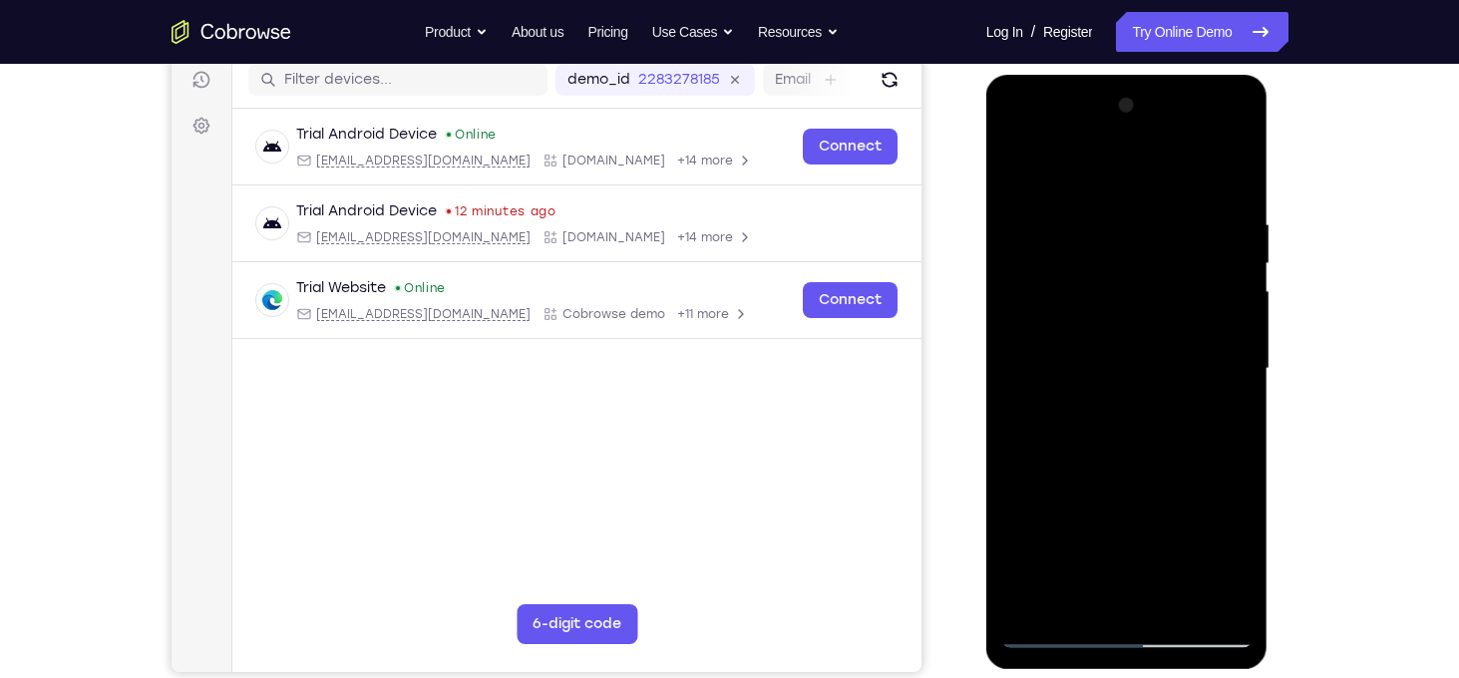
drag, startPoint x: 1126, startPoint y: 433, endPoint x: 1139, endPoint y: 214, distance: 218.8
click at [1139, 214] on div at bounding box center [1126, 369] width 251 height 558
drag, startPoint x: 1134, startPoint y: 457, endPoint x: 1150, endPoint y: 234, distance: 222.9
click at [1150, 234] on div at bounding box center [1126, 369] width 251 height 558
click at [1033, 604] on div at bounding box center [1126, 369] width 251 height 558
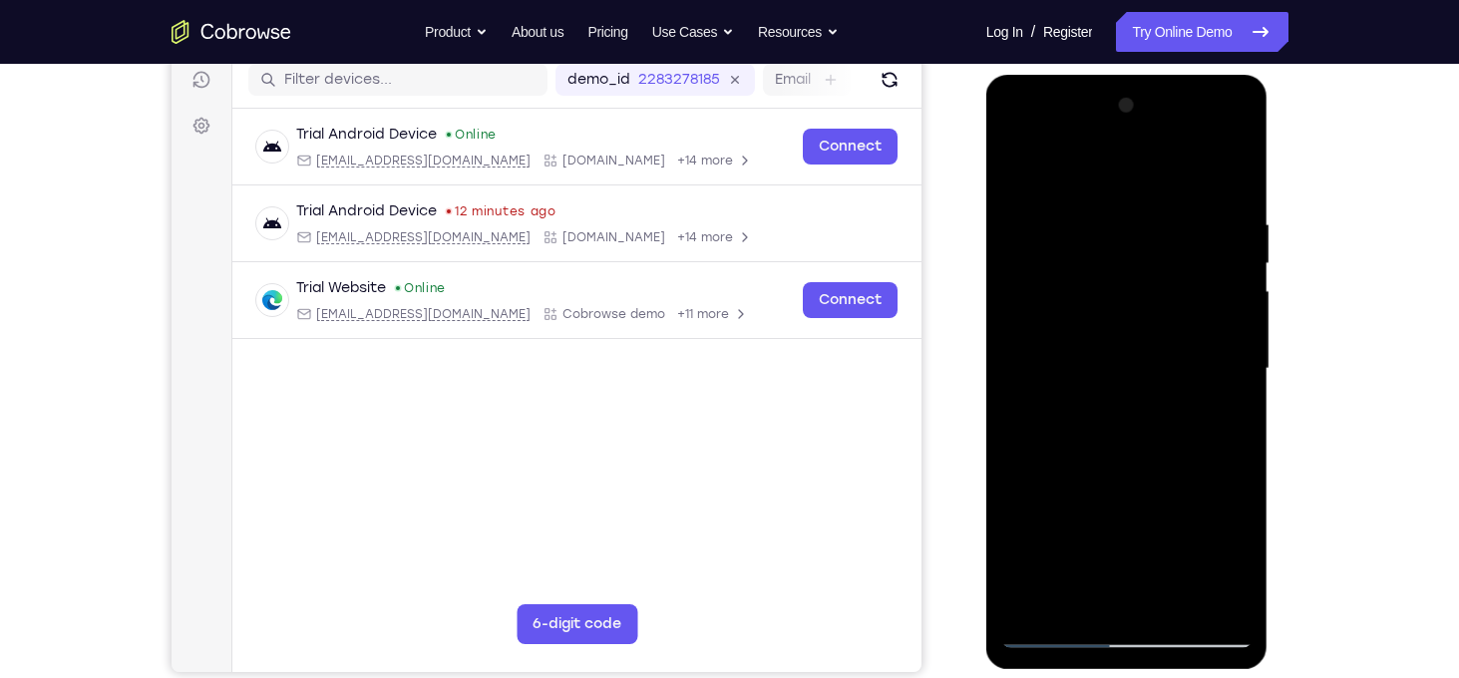
click at [1178, 605] on div at bounding box center [1126, 369] width 251 height 558
click at [1059, 627] on div at bounding box center [1126, 369] width 251 height 558
